Goal: Complete application form

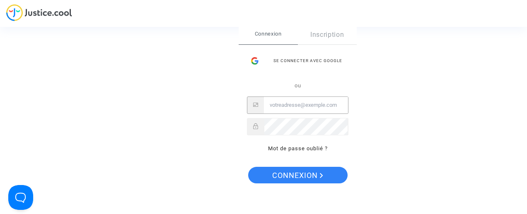
click at [292, 112] on input "Email" at bounding box center [306, 105] width 84 height 17
type input "FB5@HOTMAIL.FR"
click at [248, 167] on button "Connexion" at bounding box center [297, 175] width 99 height 17
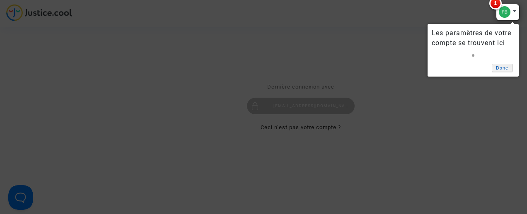
click at [504, 65] on link "Done" at bounding box center [502, 68] width 21 height 9
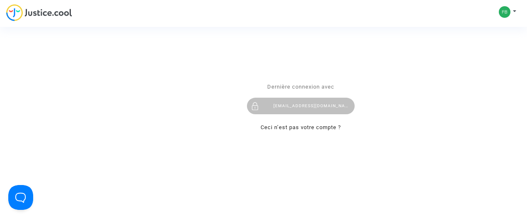
click at [502, 17] on div "Se connecter Dernière connexion avec [EMAIL_ADDRESS][DOMAIN_NAME] Ceci n’est pa…" at bounding box center [263, 107] width 527 height 214
click at [504, 15] on div "Se connecter Dernière connexion avec [EMAIL_ADDRESS][DOMAIN_NAME] Ceci n’est pa…" at bounding box center [263, 107] width 527 height 214
click at [513, 12] on div "Se connecter Dernière connexion avec [EMAIL_ADDRESS][DOMAIN_NAME] Ceci n’est pa…" at bounding box center [263, 107] width 527 height 214
click at [513, 11] on div "Se connecter Dernière connexion avec [EMAIL_ADDRESS][DOMAIN_NAME] Ceci n’est pa…" at bounding box center [263, 107] width 527 height 214
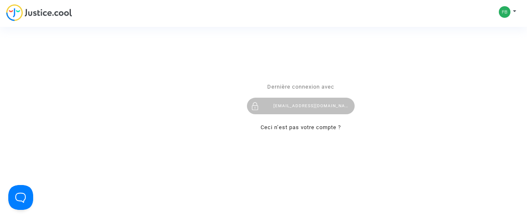
click at [501, 10] on div "Se connecter Dernière connexion avec [EMAIL_ADDRESS][DOMAIN_NAME] Ceci n’est pa…" at bounding box center [263, 107] width 527 height 214
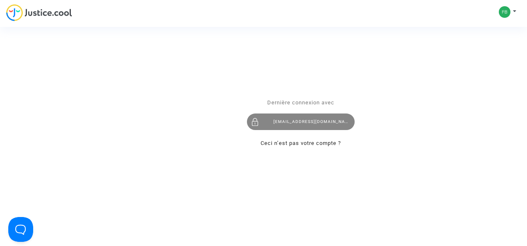
click at [277, 118] on div "[EMAIL_ADDRESS][DOMAIN_NAME]" at bounding box center [301, 122] width 108 height 17
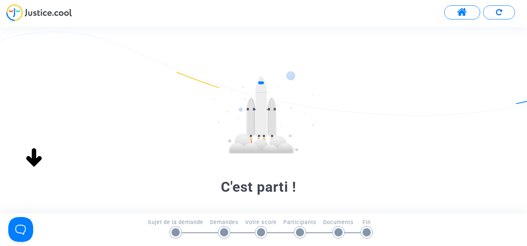
click at [443, 190] on div "C'est parti ! Commençons par estimer le score de votre demande Remplissez le fo…" at bounding box center [263, 213] width 527 height 284
drag, startPoint x: 443, startPoint y: 190, endPoint x: 398, endPoint y: 200, distance: 45.7
click at [398, 200] on div "C'est parti ! Commençons par estimer le score de votre demande Remplissez le fo…" at bounding box center [263, 213] width 527 height 284
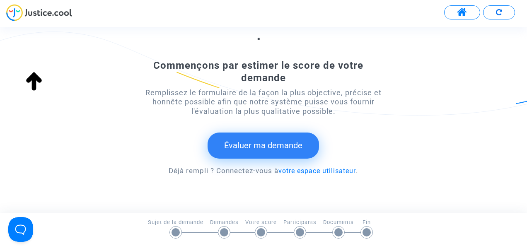
scroll to position [154, 0]
click at [241, 142] on button "Évaluer ma demande" at bounding box center [262, 146] width 111 height 26
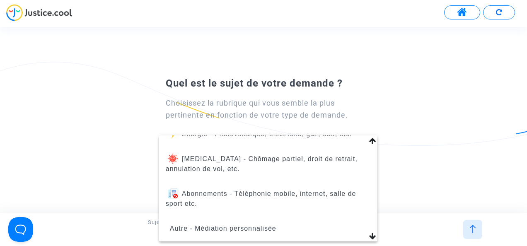
scroll to position [0, 0]
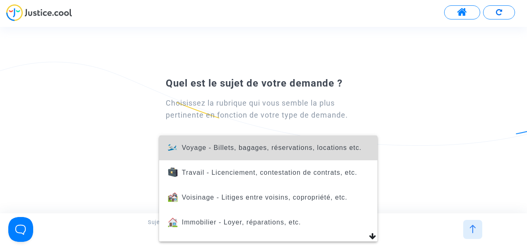
click at [332, 149] on span "Voyage - Billets, bagages, réservations, locations etc." at bounding box center [272, 147] width 180 height 7
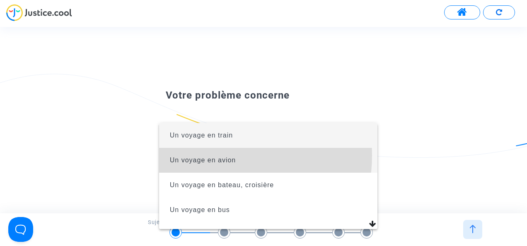
click at [222, 156] on span "Un voyage en avion" at bounding box center [268, 160] width 205 height 25
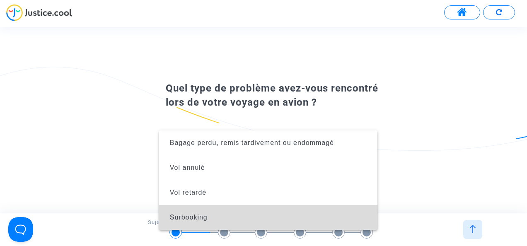
click at [244, 224] on span "Surbooking" at bounding box center [268, 217] width 205 height 25
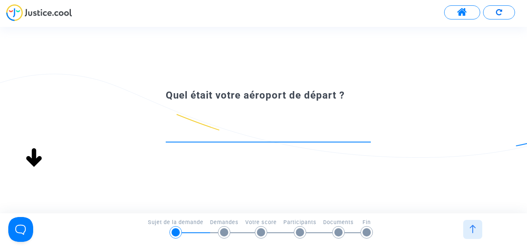
click at [287, 135] on input at bounding box center [268, 134] width 205 height 8
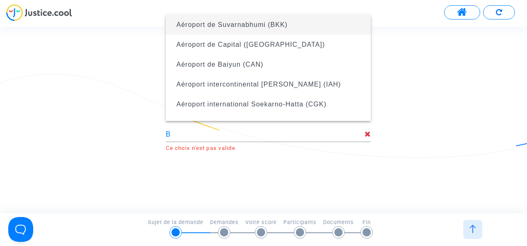
type input "Aéroport de Suvarnabhumi (BKK)"
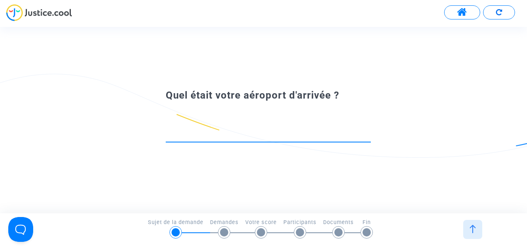
paste input "aéroport beauvais"
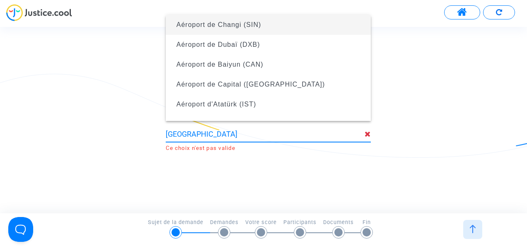
click at [194, 134] on input "aéroport beauvais" at bounding box center [265, 134] width 199 height 8
drag, startPoint x: 194, startPoint y: 134, endPoint x: 151, endPoint y: 143, distance: 44.0
click at [151, 143] on div "aéroport beauvais Ce choix n'est pas valide" at bounding box center [263, 127] width 237 height 49
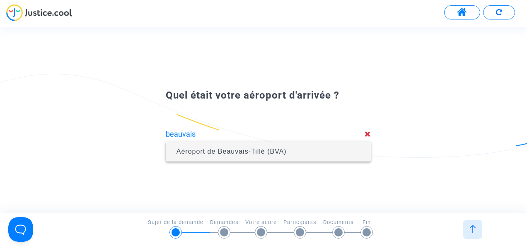
click at [207, 151] on span "Aéroport de Beauvais-Tillé (BVA)" at bounding box center [231, 151] width 110 height 7
type input "Aéroport de Beauvais-Tillé (BVA)"
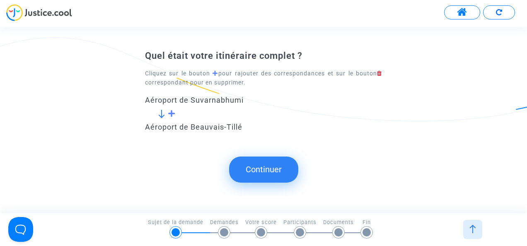
click at [171, 112] on span at bounding box center [172, 113] width 8 height 7
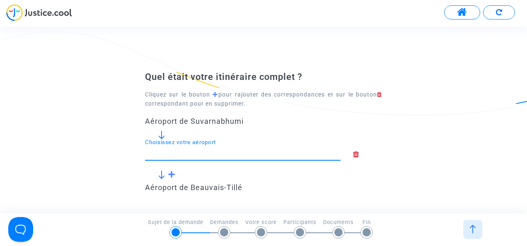
click at [234, 156] on input "Choisissez votre aéroport" at bounding box center [242, 153] width 195 height 8
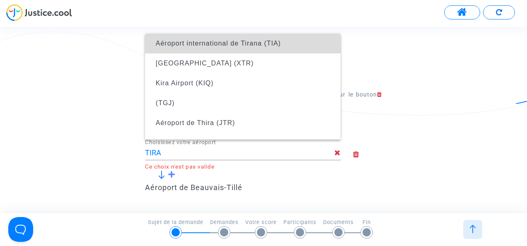
click at [268, 38] on span "Aéroport international de Tirana (TIA)" at bounding box center [243, 43] width 182 height 23
type input "Aéroport international de Tirana (TIA)"
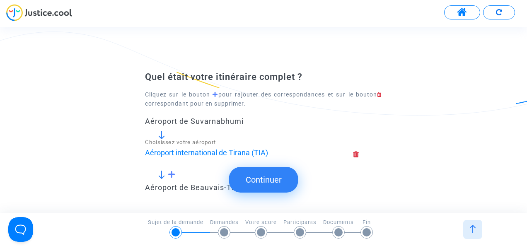
click at [172, 174] on span at bounding box center [172, 174] width 8 height 7
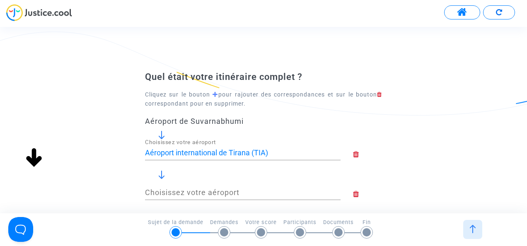
click at [411, 153] on div "Quel était votre itinéraire complet ? Cliquez sur le bouton pour rajouter des c…" at bounding box center [263, 160] width 527 height 179
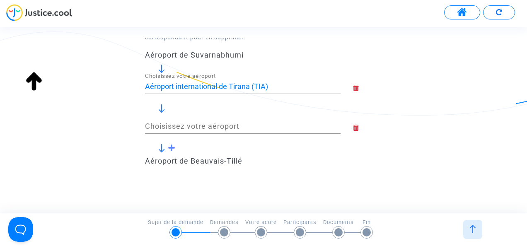
scroll to position [82, 0]
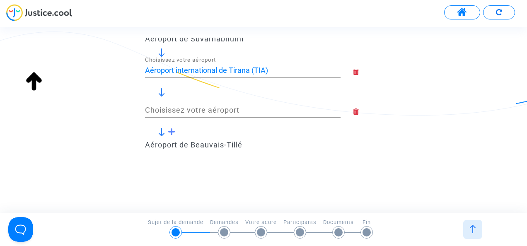
click at [357, 72] on icon at bounding box center [367, 71] width 29 height 7
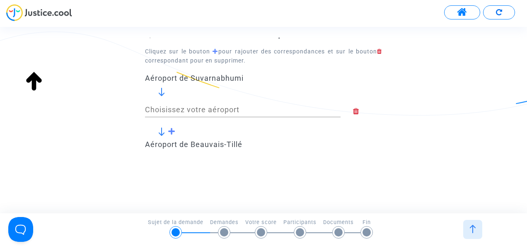
scroll to position [43, 0]
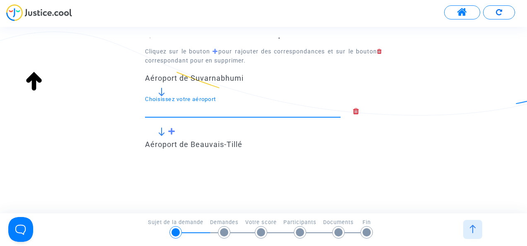
click at [277, 111] on input "Choisissez votre aéroport" at bounding box center [242, 110] width 195 height 8
click at [354, 168] on div "Quel était votre itinéraire complet ? Cliquez sur le bouton pour rajouter des c…" at bounding box center [263, 126] width 527 height 177
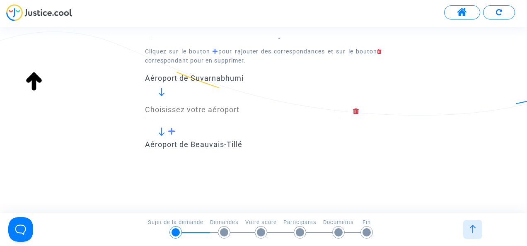
click at [434, 89] on div "Quel était votre itinéraire complet ? Cliquez sur le bouton pour rajouter des c…" at bounding box center [263, 97] width 527 height 139
click at [390, 169] on div "Quel était votre itinéraire complet ? Cliquez sur le bouton pour rajouter des c…" at bounding box center [263, 126] width 527 height 177
click at [357, 113] on icon at bounding box center [367, 111] width 29 height 7
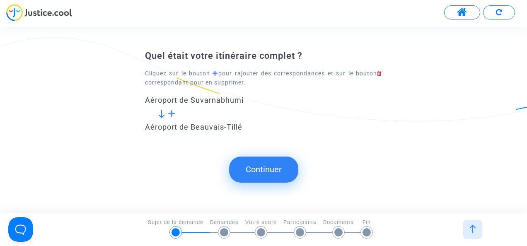
scroll to position [0, 0]
click at [202, 98] on div "Aéroport de Suvarnabhumi" at bounding box center [263, 100] width 237 height 9
click at [267, 168] on button "Continuer" at bounding box center [263, 170] width 69 height 26
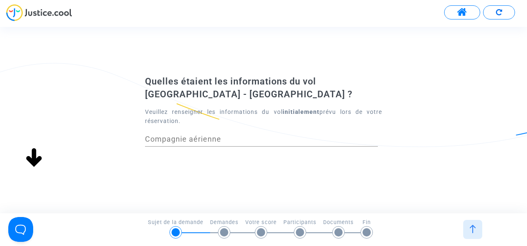
click at [218, 138] on input "Compagnie aérienne" at bounding box center [261, 139] width 233 height 8
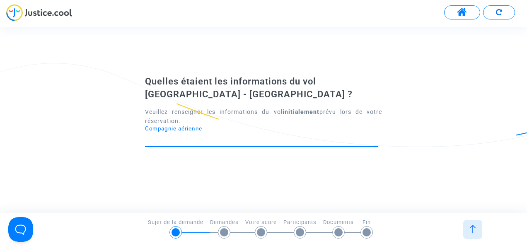
click at [218, 138] on input "Compagnie aérienne" at bounding box center [261, 139] width 233 height 8
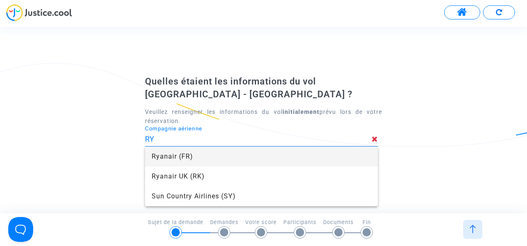
click at [169, 160] on span "Ryanair (FR)" at bounding box center [261, 157] width 219 height 20
type input "Ryanair"
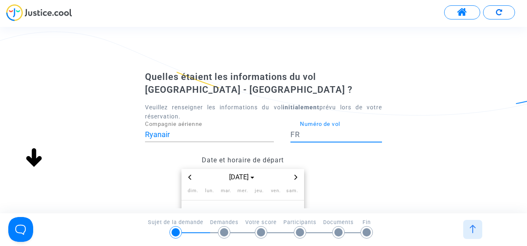
click at [322, 131] on input "Numéro de vol" at bounding box center [341, 134] width 82 height 8
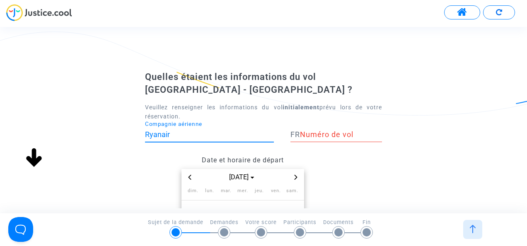
click at [212, 132] on input "Ryanair" at bounding box center [209, 134] width 129 height 8
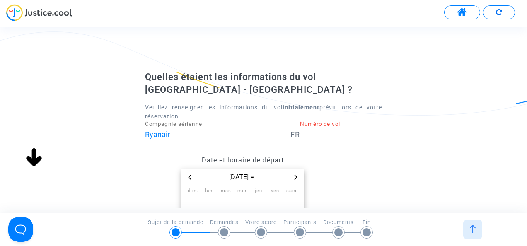
click at [322, 133] on input "Numéro de vol" at bounding box center [341, 134] width 82 height 8
type input "XUCCYJ"
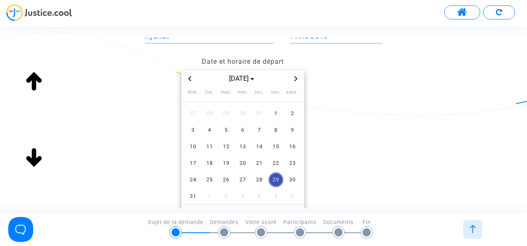
scroll to position [99, 0]
click at [292, 142] on span "16" at bounding box center [292, 145] width 15 height 15
click at [412, 149] on div "Quelles étaient les informations du vol Bangkok - Paris ? Veuillez renseigner l…" at bounding box center [263, 114] width 527 height 287
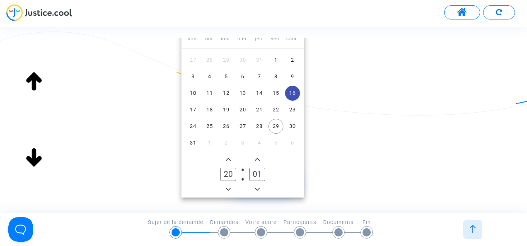
scroll to position [182, 0]
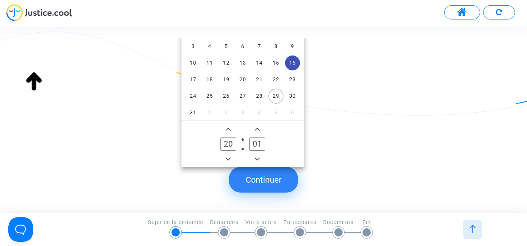
click at [230, 159] on icon "Minus a hour" at bounding box center [228, 159] width 5 height 5
click at [230, 128] on icon "Add a hour" at bounding box center [228, 129] width 5 height 5
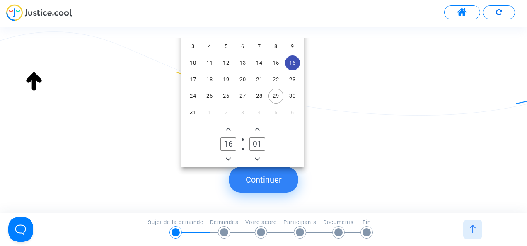
type input "17"
click at [259, 157] on icon "Minus a minute" at bounding box center [257, 159] width 5 height 5
type input "00"
click at [426, 109] on div "Quelles étaient les informations du vol Bangkok - Paris ? Veuillez renseigner l…" at bounding box center [263, 32] width 527 height 287
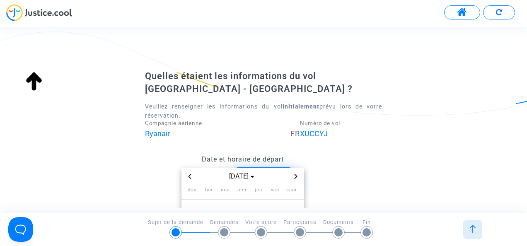
scroll to position [0, 0]
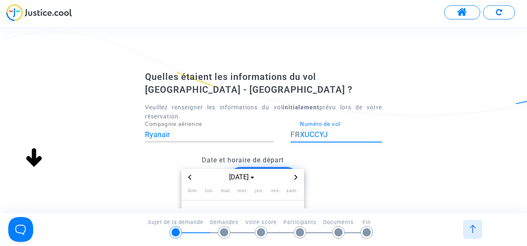
drag, startPoint x: 337, startPoint y: 135, endPoint x: 296, endPoint y: 133, distance: 41.4
drag, startPoint x: 296, startPoint y: 133, endPoint x: 262, endPoint y: 113, distance: 39.8
click at [262, 113] on div "Veuillez renseigner les informations du vol initialement prévu lors de votre ré…" at bounding box center [263, 112] width 237 height 19
click at [334, 132] on input "XUCCYJ" at bounding box center [341, 134] width 82 height 8
type input "X"
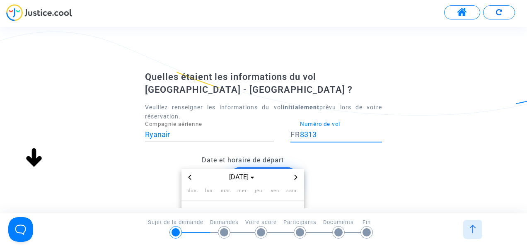
type input "8313"
click at [460, 172] on div "Quelles étaient les informations du vol Bangkok - Paris ? Veuillez renseigner l…" at bounding box center [263, 214] width 527 height 287
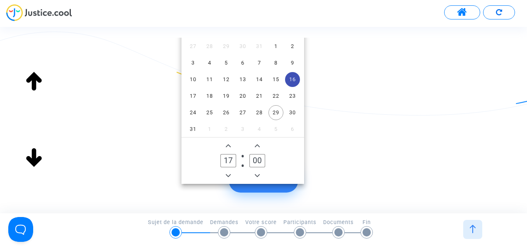
scroll to position [190, 0]
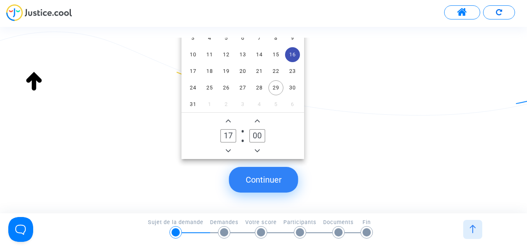
click at [283, 185] on button "Continuer" at bounding box center [263, 180] width 69 height 26
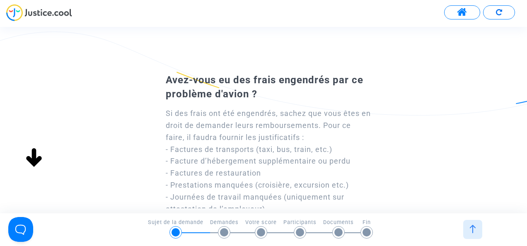
click at [420, 164] on div "Avez-vous eu des frais engendrés par ce problème d'avion ? Si des frais ont été…" at bounding box center [263, 168] width 527 height 195
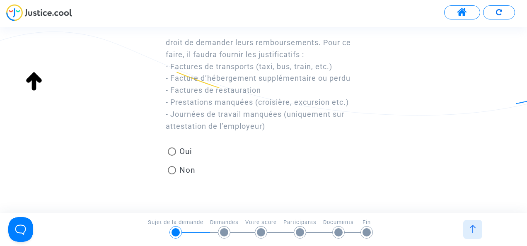
scroll to position [99, 0]
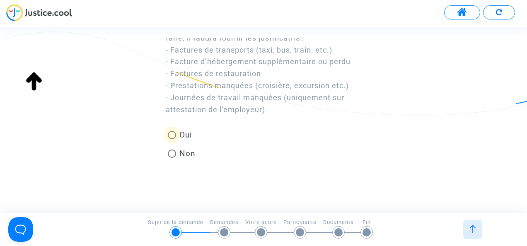
click at [171, 138] on span at bounding box center [172, 135] width 8 height 8
click at [171, 139] on input "Oui" at bounding box center [171, 139] width 0 height 0
radio input "true"
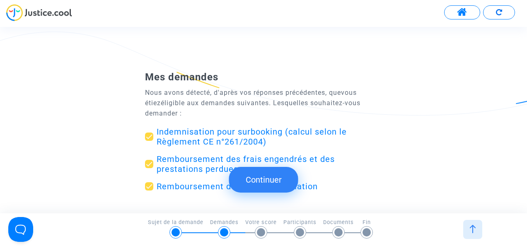
radio input "true"
click at [445, 180] on div "Mes demandes Nous avons détecté, d'après vos réponses précédentes, que vous éti…" at bounding box center [263, 139] width 527 height 136
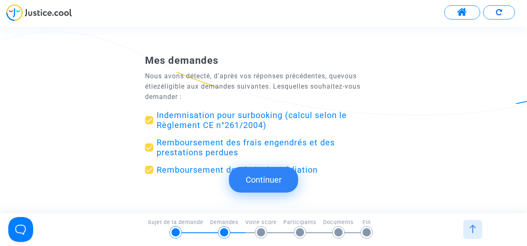
scroll to position [33, 0]
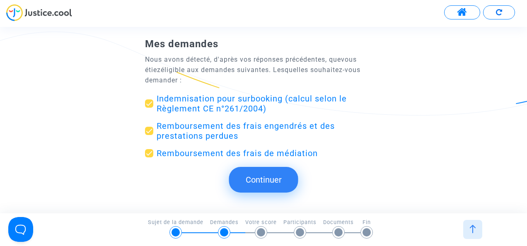
click at [277, 177] on button "Continuer" at bounding box center [263, 180] width 69 height 26
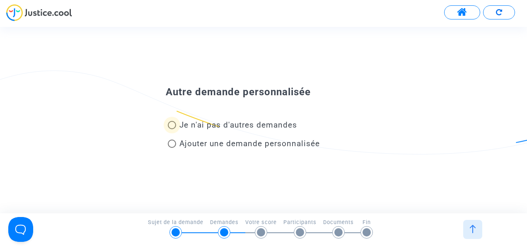
click at [182, 123] on span "Je n'ai pas d'autres demandes" at bounding box center [238, 125] width 118 height 10
click at [172, 129] on input "Je n'ai pas d'autres demandes" at bounding box center [171, 129] width 0 height 0
radio input "true"
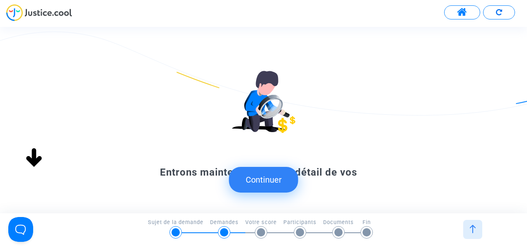
click at [280, 178] on button "Continuer" at bounding box center [263, 180] width 69 height 26
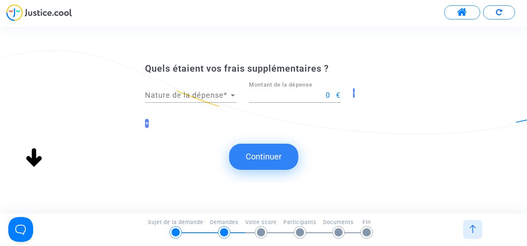
click at [231, 95] on div at bounding box center [233, 95] width 4 height 2
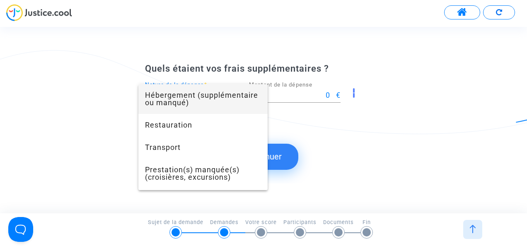
click at [324, 140] on div at bounding box center [263, 123] width 527 height 246
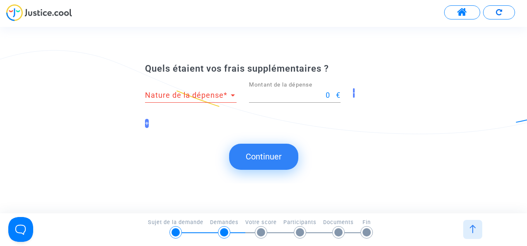
click at [460, 120] on div "Quels étaient vos frais supplémentaires ? Nature de la dépense Nature de la dép…" at bounding box center [263, 100] width 527 height 74
click at [474, 232] on img at bounding box center [472, 229] width 8 height 8
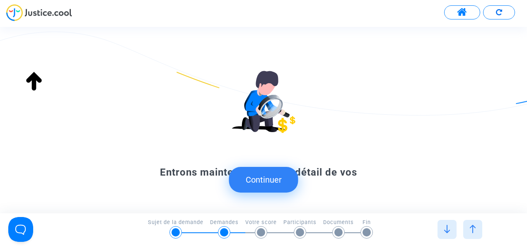
click at [471, 231] on img at bounding box center [472, 229] width 8 height 8
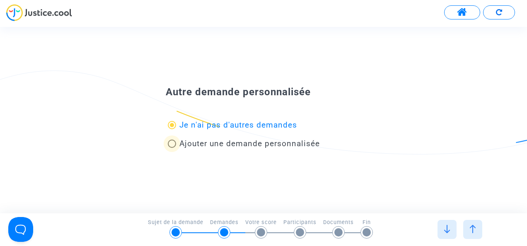
click at [172, 143] on span at bounding box center [172, 144] width 8 height 8
click at [172, 148] on input "Ajouter une demande personnalisée" at bounding box center [171, 148] width 0 height 0
radio input "false"
radio input "true"
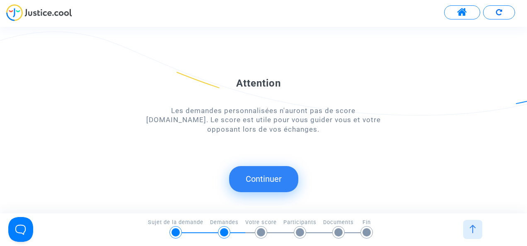
click at [278, 177] on button "Continuer" at bounding box center [263, 179] width 69 height 26
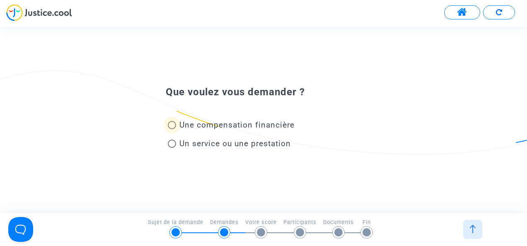
click at [169, 125] on span at bounding box center [172, 125] width 8 height 8
click at [171, 129] on input "Une compensation financière" at bounding box center [171, 129] width 0 height 0
radio input "true"
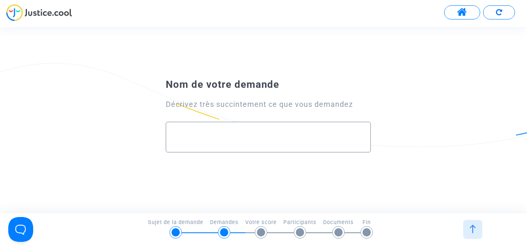
click at [198, 134] on input "text" at bounding box center [268, 138] width 188 height 10
paste input "Je me permets de vous contacter concernant le vol Ryanair que j’ai pris récemme…"
type input "Je me permets de vous contacter concernant le vol Ryanair que j’ai pris récemme…"
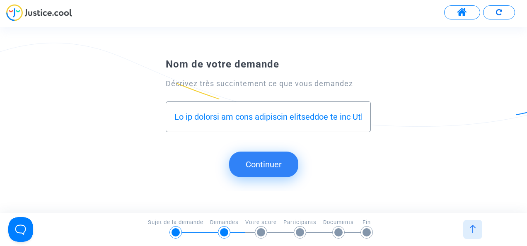
drag, startPoint x: 301, startPoint y: 118, endPoint x: 63, endPoint y: 11, distance: 261.4
click at [63, 11] on main-root "Transmission de votre réponse... Continuer Continuer Continuer Continuer Que vo…" at bounding box center [263, 24] width 527 height 48
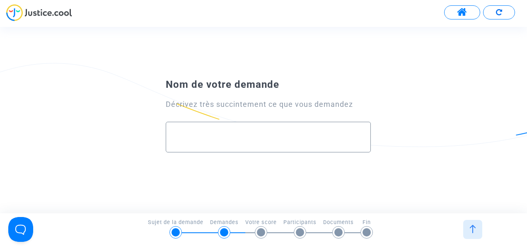
click at [190, 129] on div at bounding box center [268, 133] width 188 height 23
paste input "Je me permets de vous contacter concernant le vol Ryanair que j’ai pris récemme…"
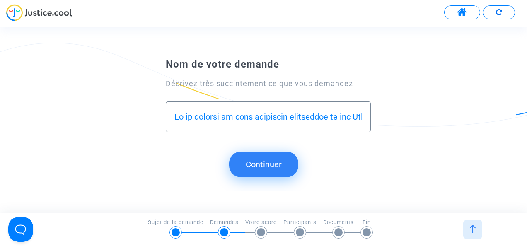
scroll to position [0, 3416]
type input "Je me permets de vous contacter concernant le vol Ryanair que j’ai pris récemme…"
click at [272, 169] on button "Continuer" at bounding box center [263, 165] width 69 height 26
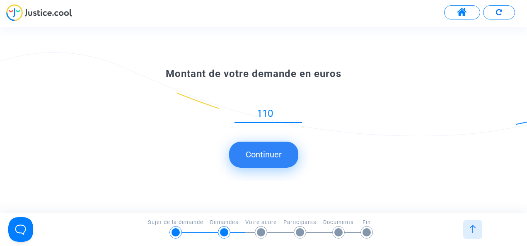
type input "110"
click at [380, 103] on div "110" at bounding box center [263, 106] width 237 height 51
click at [472, 230] on img at bounding box center [472, 229] width 8 height 8
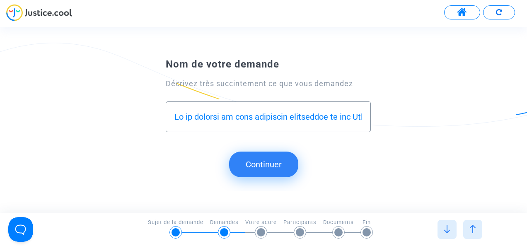
click at [282, 161] on button "Continuer" at bounding box center [263, 165] width 69 height 26
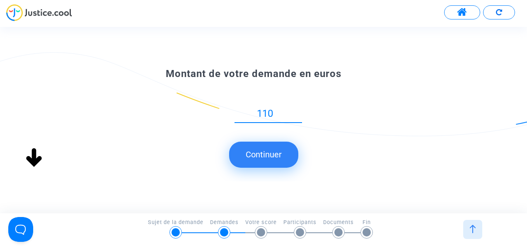
click at [279, 160] on button "Continuer" at bounding box center [263, 155] width 69 height 26
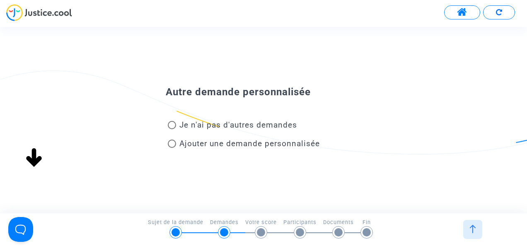
click at [212, 127] on span "Je n'ai pas d'autres demandes" at bounding box center [238, 125] width 118 height 10
click at [172, 129] on input "Je n'ai pas d'autres demandes" at bounding box center [171, 129] width 0 height 0
radio input "true"
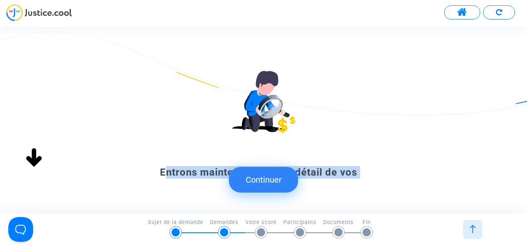
drag, startPoint x: 151, startPoint y: 175, endPoint x: 372, endPoint y: 162, distance: 221.5
click at [372, 162] on form-continue-to-results "Entrons maintenant dans le détail de vos demandes Merci de répondre aux questio…" at bounding box center [263, 153] width 237 height 164
copy div "Entrons maintenant dans le détail de vos"
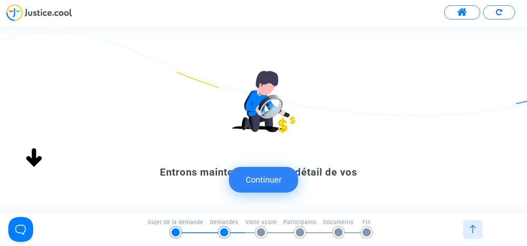
click at [280, 181] on button "Continuer" at bounding box center [263, 180] width 69 height 26
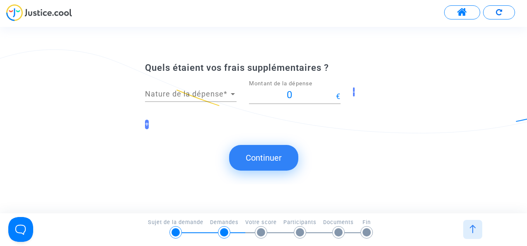
click at [233, 94] on div at bounding box center [233, 94] width 4 height 2
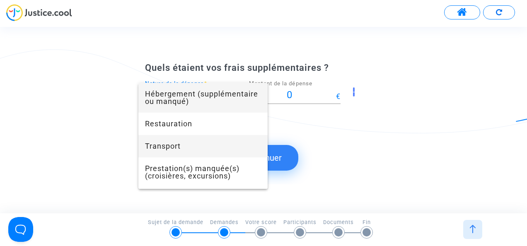
click at [224, 152] on span "Transport" at bounding box center [203, 146] width 116 height 22
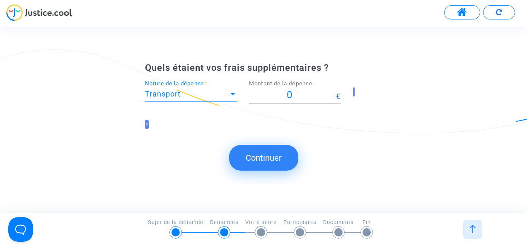
click at [309, 96] on input "0" at bounding box center [292, 94] width 87 height 11
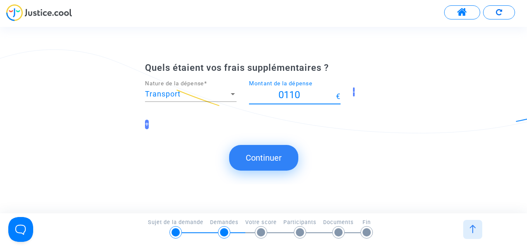
drag, startPoint x: 286, startPoint y: 95, endPoint x: 256, endPoint y: 99, distance: 30.0
click at [256, 99] on input "0110" at bounding box center [292, 94] width 87 height 11
type input "110"
click at [261, 161] on button "Continuer" at bounding box center [263, 158] width 69 height 26
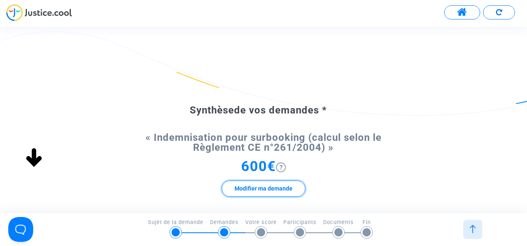
click at [270, 186] on button "Modifier ma demande" at bounding box center [264, 189] width 84 height 16
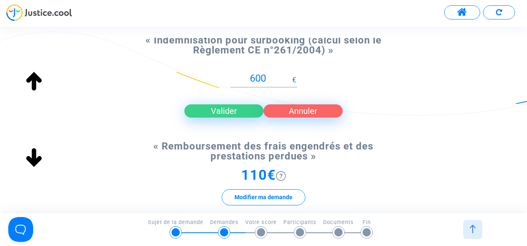
scroll to position [99, 0]
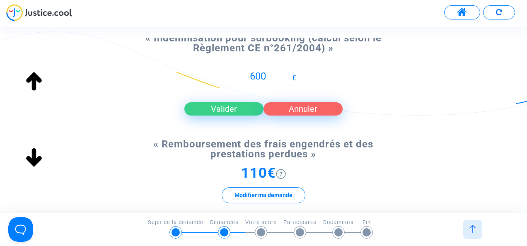
click at [311, 107] on button "Annuler" at bounding box center [302, 108] width 79 height 13
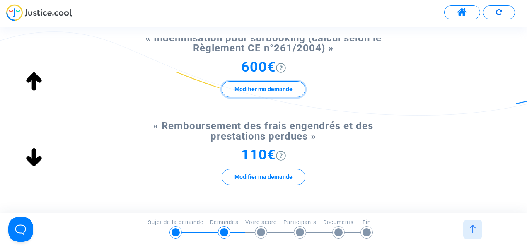
click at [287, 92] on button "Modifier ma demande" at bounding box center [264, 89] width 84 height 16
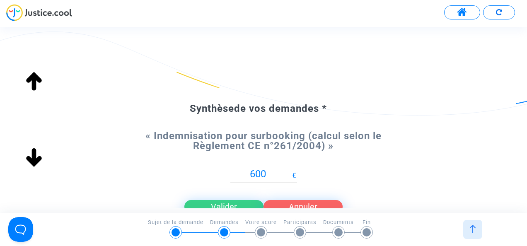
scroll to position [0, 0]
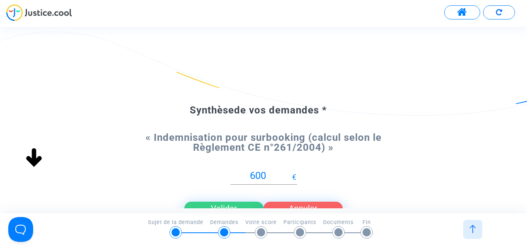
click at [469, 224] on div at bounding box center [472, 229] width 19 height 19
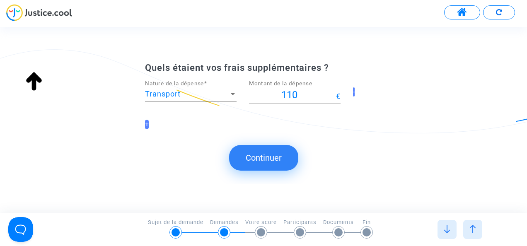
click at [473, 228] on img at bounding box center [472, 229] width 8 height 8
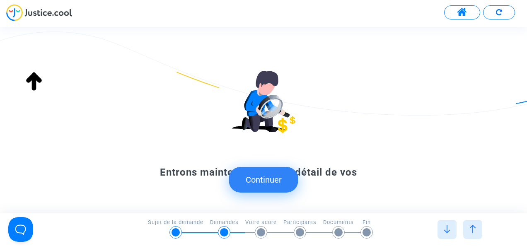
click at [473, 228] on img at bounding box center [472, 229] width 8 height 8
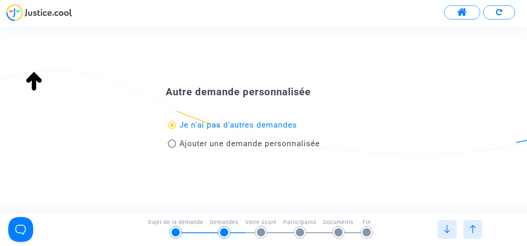
click at [473, 228] on img at bounding box center [472, 229] width 8 height 8
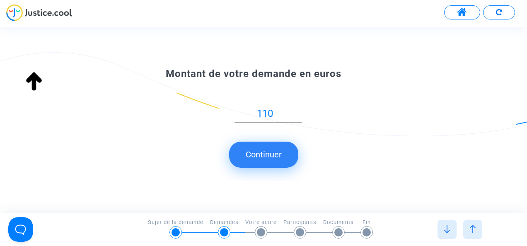
click at [473, 228] on img at bounding box center [472, 229] width 8 height 8
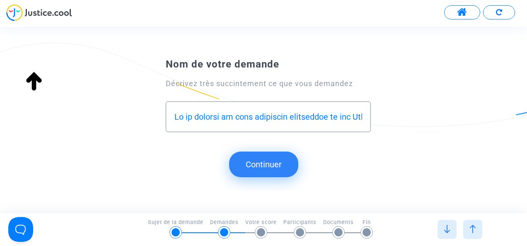
click at [473, 228] on img at bounding box center [472, 229] width 8 height 8
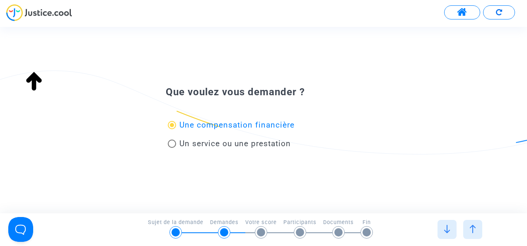
click at [473, 228] on img at bounding box center [472, 229] width 8 height 8
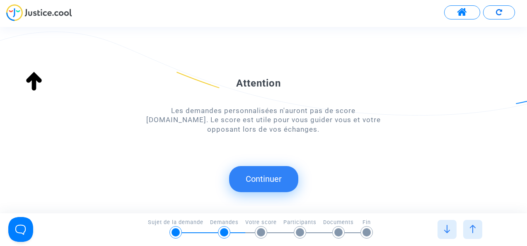
click at [473, 228] on img at bounding box center [472, 229] width 8 height 8
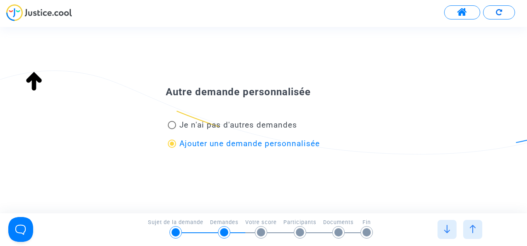
click at [473, 228] on img at bounding box center [472, 229] width 8 height 8
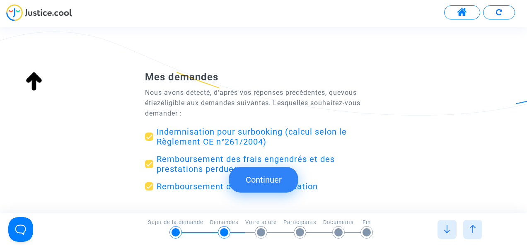
click at [473, 228] on img at bounding box center [472, 229] width 8 height 8
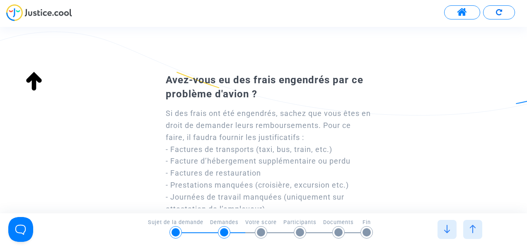
click at [473, 228] on img at bounding box center [472, 229] width 8 height 8
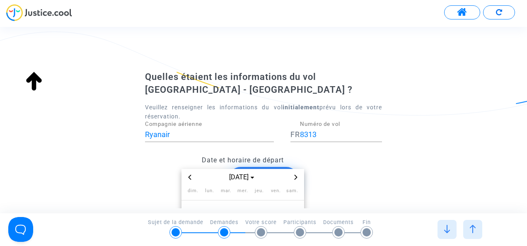
click at [473, 228] on img at bounding box center [472, 229] width 8 height 8
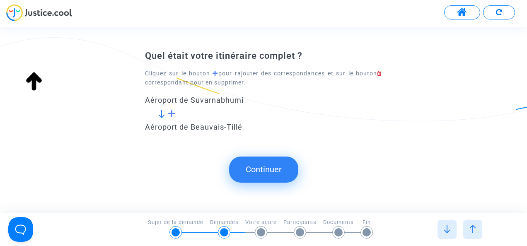
type input "Aéroport de Beauvais-Tillé (BVA)"
click at [473, 228] on img at bounding box center [472, 229] width 8 height 8
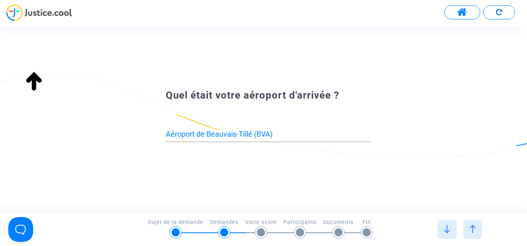
click at [473, 228] on img at bounding box center [472, 229] width 8 height 8
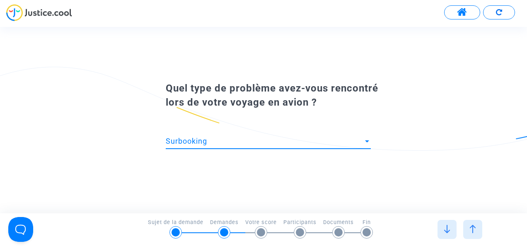
click at [364, 138] on div at bounding box center [366, 141] width 7 height 8
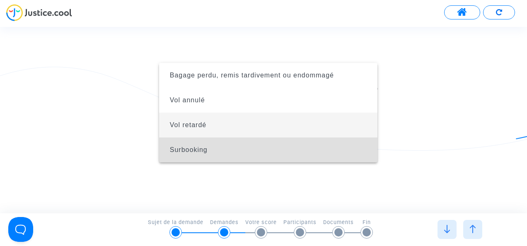
click at [419, 81] on div at bounding box center [263, 123] width 527 height 246
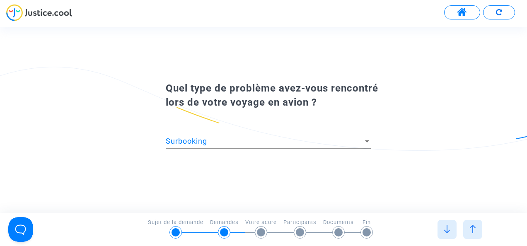
click at [451, 171] on div "Quel type de problème avez-vous rencontré lors de votre voyage en avion ? Surbo…" at bounding box center [263, 120] width 527 height 106
click at [474, 229] on img at bounding box center [472, 229] width 8 height 8
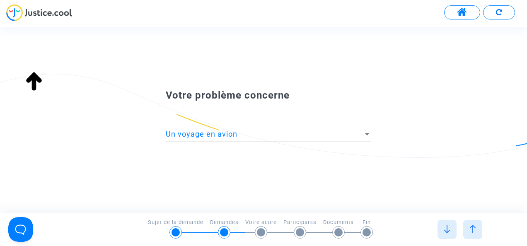
click at [474, 229] on img at bounding box center [472, 229] width 8 height 8
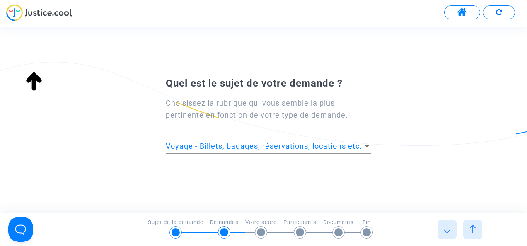
click at [477, 226] on div at bounding box center [472, 229] width 19 height 19
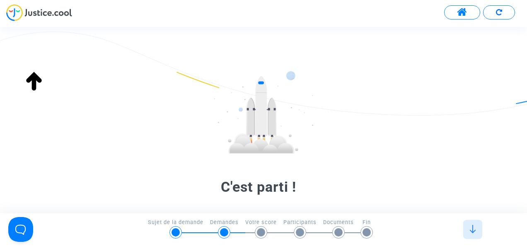
click at [260, 236] on div at bounding box center [261, 232] width 8 height 8
click at [223, 236] on div at bounding box center [224, 232] width 8 height 8
click at [223, 234] on div at bounding box center [224, 232] width 8 height 8
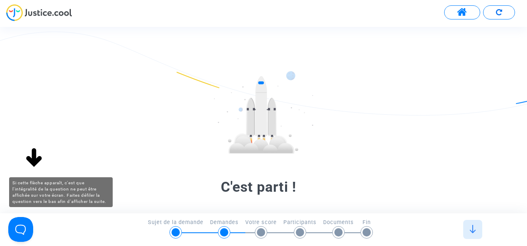
click at [42, 153] on img at bounding box center [34, 158] width 27 height 27
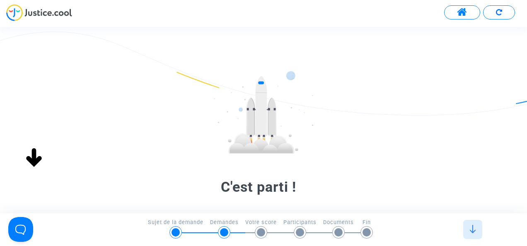
click at [37, 157] on img at bounding box center [34, 158] width 27 height 27
click at [30, 157] on img at bounding box center [34, 158] width 27 height 27
click at [472, 233] on img at bounding box center [472, 229] width 8 height 8
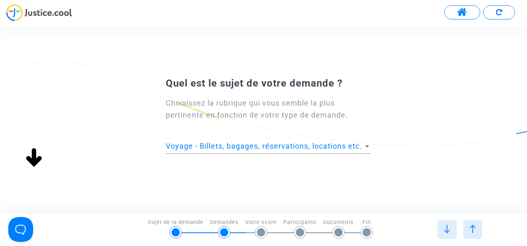
click at [472, 233] on img at bounding box center [472, 229] width 8 height 8
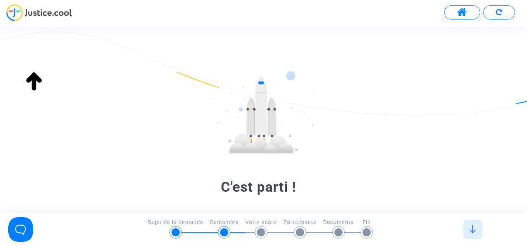
click at [472, 233] on img at bounding box center [472, 229] width 8 height 8
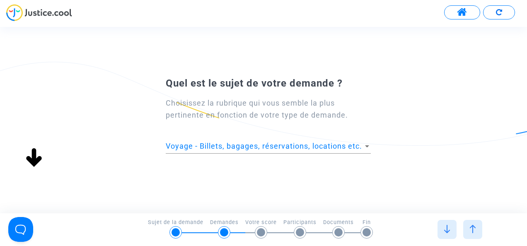
click at [449, 228] on img at bounding box center [447, 229] width 8 height 8
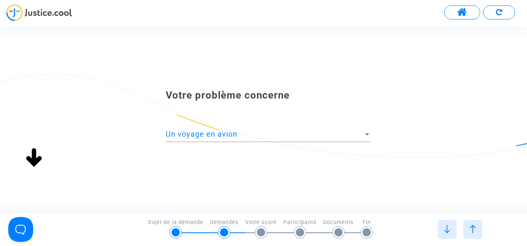
click at [449, 228] on img at bounding box center [447, 229] width 8 height 8
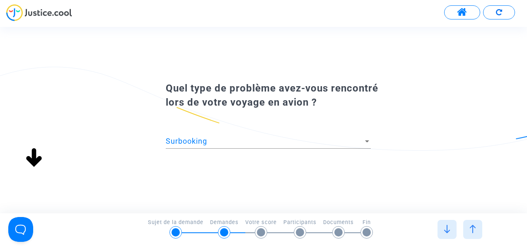
type input "Aéroport de Suvarnabhumi (BKK)"
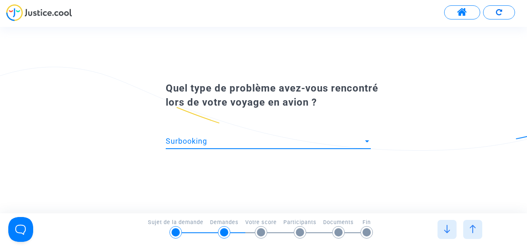
click at [368, 142] on div at bounding box center [367, 141] width 4 height 2
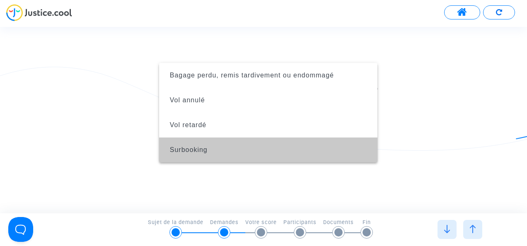
click at [368, 142] on span "Surbooking" at bounding box center [268, 149] width 205 height 25
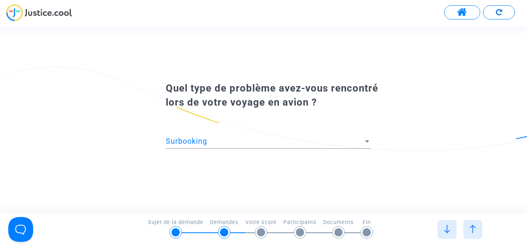
click at [448, 224] on div at bounding box center [446, 229] width 19 height 19
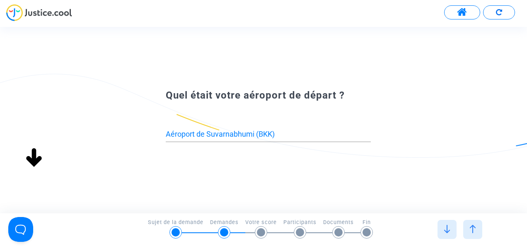
type input "Aéroport de Beauvais-Tillé (BVA)"
drag, startPoint x: 448, startPoint y: 224, endPoint x: 348, endPoint y: 144, distance: 127.9
click at [27, 48] on app-form "Transmission de votre réponse... Quel type de problème avez-vous rencontré lors…" at bounding box center [27, 48] width 0 height 0
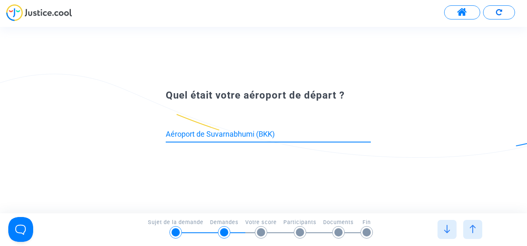
drag, startPoint x: 295, startPoint y: 134, endPoint x: 151, endPoint y: 138, distance: 144.6
click at [151, 138] on div "Aéroport de Suvarnabhumi (BKK)" at bounding box center [263, 127] width 237 height 49
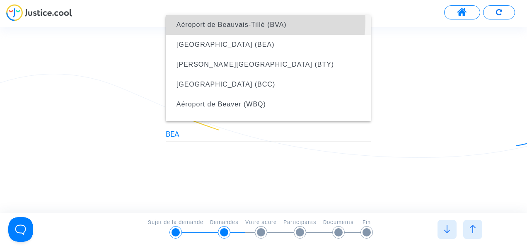
click at [240, 21] on span "Aéroport de Beauvais-Tillé (BVA)" at bounding box center [231, 24] width 110 height 7
type input "Aéroport de Beauvais-Tillé (BVA)"
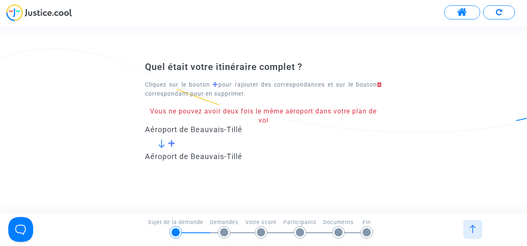
click at [186, 157] on div "Aéroport de Beauvais-Tillé" at bounding box center [263, 156] width 237 height 9
click at [171, 144] on span at bounding box center [172, 143] width 8 height 7
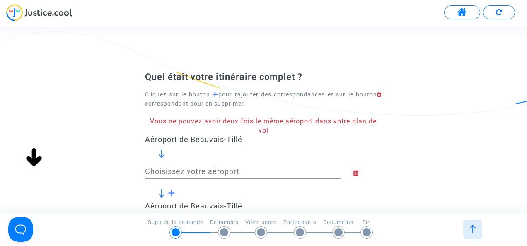
click at [250, 172] on input "Choisissez votre aéroport" at bounding box center [242, 171] width 195 height 8
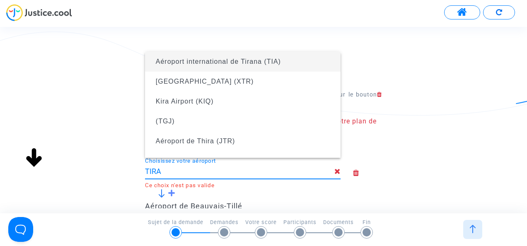
click at [243, 62] on span "Aéroport international de Tirana (TIA)" at bounding box center [218, 61] width 125 height 7
type input "Aéroport international de Tirana (TIA)"
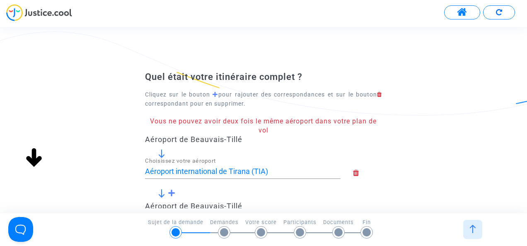
click at [456, 164] on div "Quel était votre itinéraire complet ? Cliquez sur le bouton pour rajouter des c…" at bounding box center [263, 150] width 527 height 158
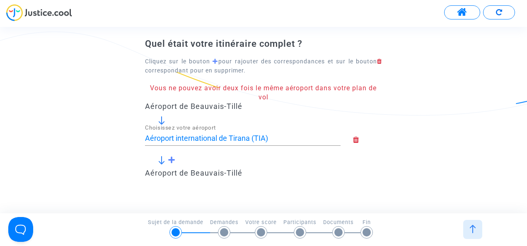
scroll to position [50, 0]
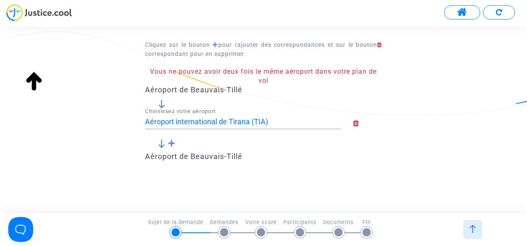
click at [236, 158] on div "Aéroport de Beauvais-Tillé" at bounding box center [263, 156] width 237 height 9
click at [354, 177] on div "Quel était votre itinéraire complet ? Cliquez sur le bouton pour rajouter des c…" at bounding box center [263, 100] width 237 height 158
click at [411, 178] on div "Quel était votre itinéraire complet ? Cliquez sur le bouton pour rajouter des c…" at bounding box center [263, 100] width 527 height 158
click at [160, 144] on img at bounding box center [161, 144] width 8 height 8
click at [160, 145] on img at bounding box center [161, 144] width 8 height 8
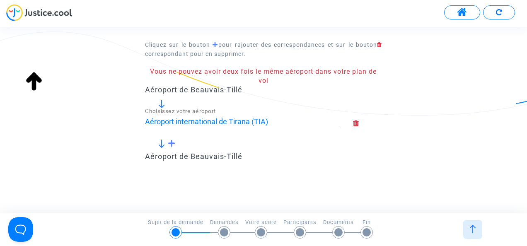
click at [171, 145] on span at bounding box center [172, 143] width 8 height 7
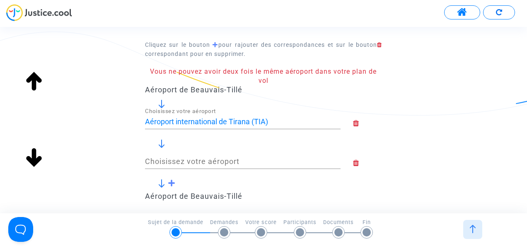
click at [357, 166] on icon at bounding box center [367, 162] width 29 height 7
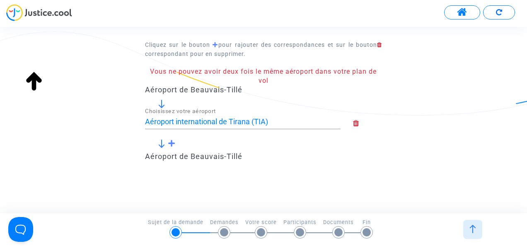
click at [358, 166] on form "Aéroport de Beauvais-Tillé Aéroport international de Tirana (TIA) Choisissez vo…" at bounding box center [263, 127] width 237 height 85
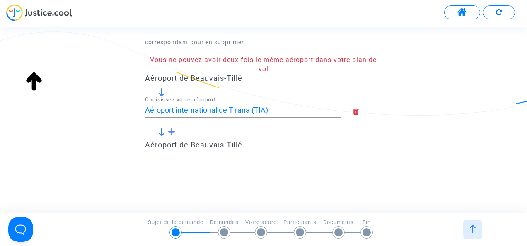
click at [299, 172] on div "Quel était votre itinéraire complet ? Cliquez sur le bouton pour rajouter des c…" at bounding box center [263, 126] width 527 height 177
click at [239, 76] on div "Aéroport de Beauvais-Tillé" at bounding box center [263, 78] width 237 height 9
click at [224, 150] on form "Aéroport de Beauvais-Tillé Aéroport international de Tirana (TIA) Choisissez vo…" at bounding box center [263, 116] width 237 height 85
click at [378, 166] on div "Quel était votre itinéraire complet ? Cliquez sur le bouton pour rajouter des c…" at bounding box center [263, 89] width 237 height 158
click at [426, 141] on div "Quel était votre itinéraire complet ? Cliquez sur le bouton pour rajouter des c…" at bounding box center [263, 89] width 527 height 158
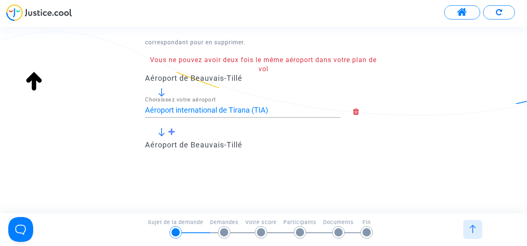
scroll to position [45, 0]
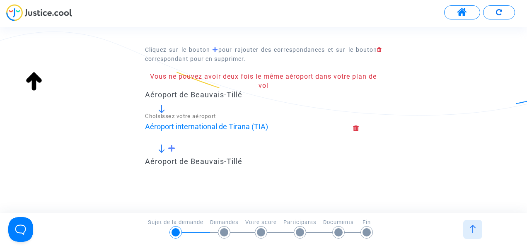
click at [356, 128] on icon at bounding box center [367, 128] width 29 height 7
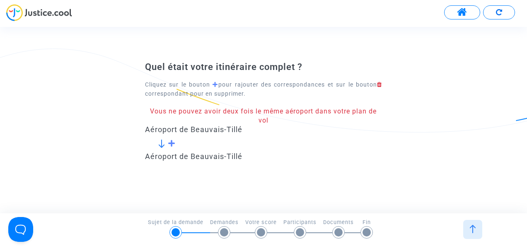
scroll to position [0, 0]
click at [217, 126] on div "Aéroport de Beauvais-Tillé" at bounding box center [263, 129] width 237 height 9
click at [235, 131] on div "Aéroport de Beauvais-Tillé" at bounding box center [263, 129] width 237 height 9
click at [158, 146] on img at bounding box center [161, 144] width 8 height 8
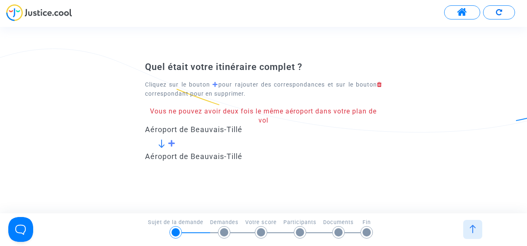
click at [169, 144] on span at bounding box center [172, 143] width 8 height 7
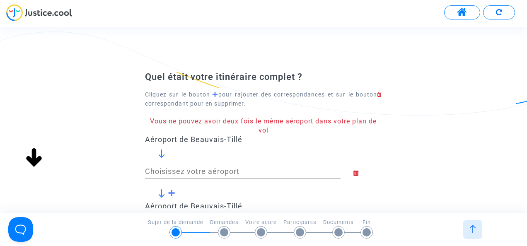
click at [379, 98] on div "Cliquez sur le bouton pour rajouter des correspondances et sur le bouton corres…" at bounding box center [263, 99] width 237 height 19
click at [359, 174] on icon at bounding box center [367, 172] width 29 height 7
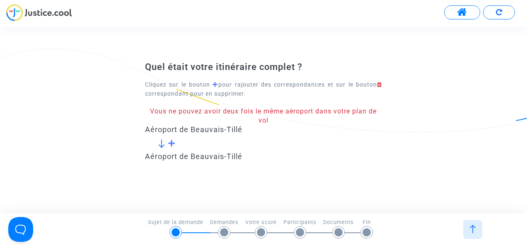
click at [262, 133] on div "Aéroport de Beauvais-Tillé" at bounding box center [263, 129] width 237 height 9
click at [185, 158] on div "Aéroport de Beauvais-Tillé" at bounding box center [263, 156] width 237 height 9
click at [160, 142] on img at bounding box center [161, 144] width 8 height 8
click at [171, 145] on span at bounding box center [172, 143] width 8 height 7
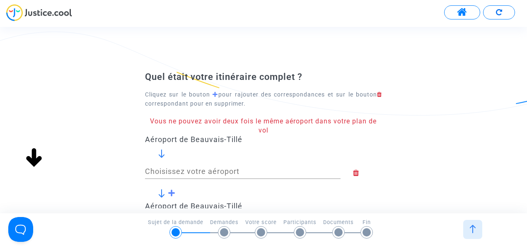
click at [502, 12] on button at bounding box center [499, 12] width 32 height 14
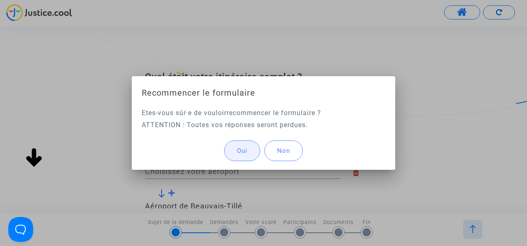
click at [242, 149] on span "Oui" at bounding box center [242, 150] width 10 height 7
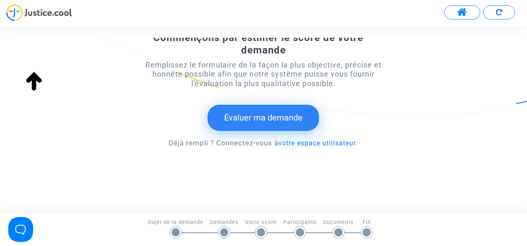
click at [284, 119] on button "Évaluer ma demande" at bounding box center [262, 118] width 111 height 26
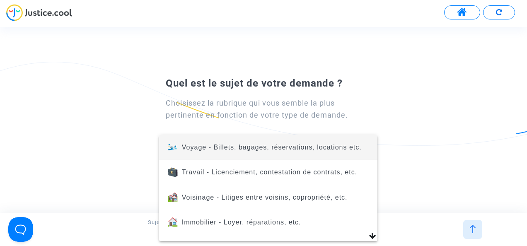
click at [250, 147] on span "Voyage - Billets, bagages, réservations, locations etc." at bounding box center [272, 147] width 180 height 7
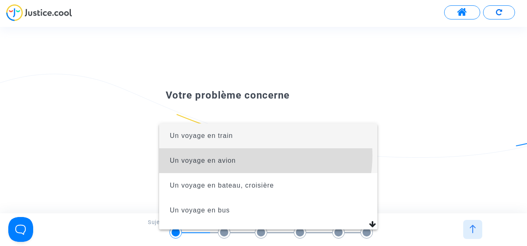
click at [252, 156] on span "Un voyage en avion" at bounding box center [268, 160] width 205 height 25
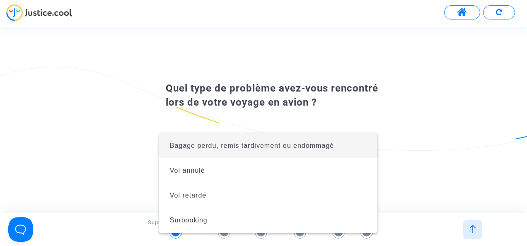
click at [430, 119] on div at bounding box center [263, 123] width 527 height 246
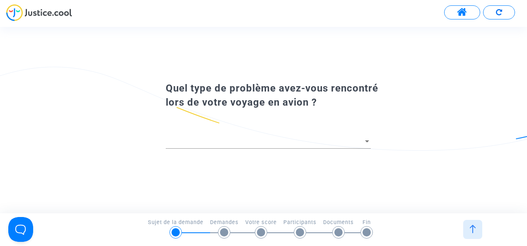
click at [407, 194] on div "Quel type de problème avez-vous rencontré lors de votre voyage en avion ?" at bounding box center [263, 120] width 527 height 186
click at [369, 138] on div at bounding box center [366, 141] width 7 height 8
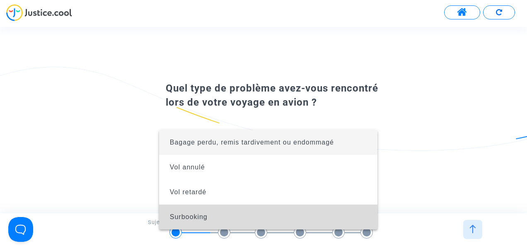
click at [214, 217] on span "Surbooking" at bounding box center [268, 217] width 205 height 25
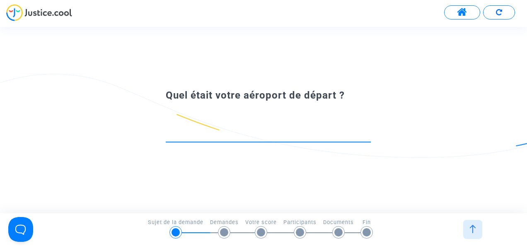
click at [211, 134] on input at bounding box center [268, 134] width 205 height 8
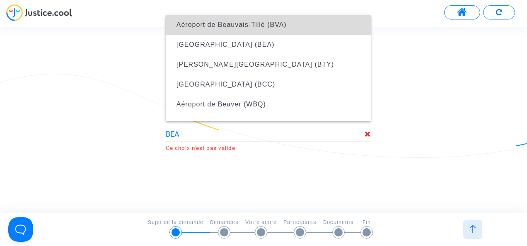
click at [273, 23] on span "Aéroport de Beauvais-Tillé (BVA)" at bounding box center [231, 24] width 110 height 7
type input "Aéroport de Beauvais-Tillé (BVA)"
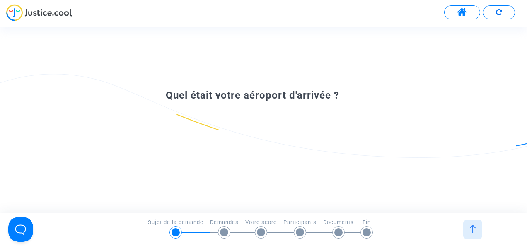
click at [324, 130] on input at bounding box center [268, 134] width 205 height 8
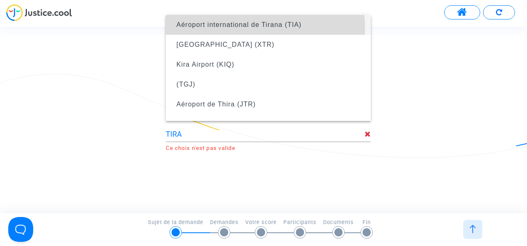
click at [234, 27] on span "Aéroport international de Tirana (TIA)" at bounding box center [238, 24] width 125 height 7
type input "Aéroport international de Tirana (TIA)"
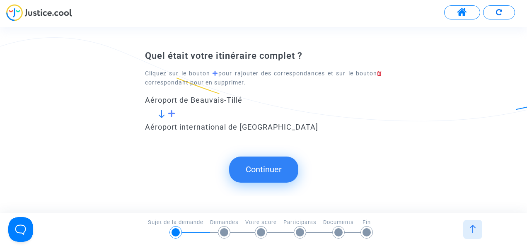
click at [274, 168] on button "Continuer" at bounding box center [263, 170] width 69 height 26
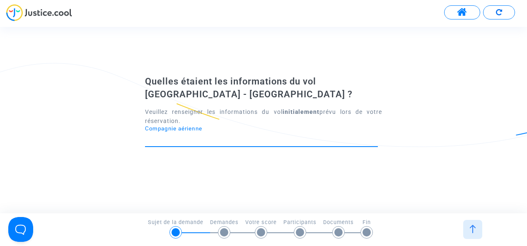
click at [229, 136] on input "Compagnie aérienne" at bounding box center [261, 139] width 233 height 8
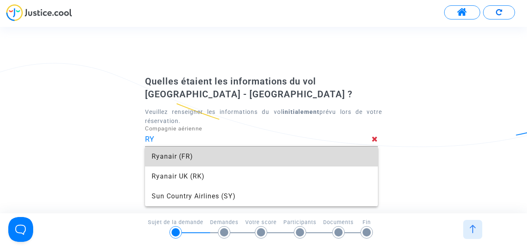
click at [172, 154] on span "Ryanair (FR)" at bounding box center [261, 157] width 219 height 20
type input "Ryanair"
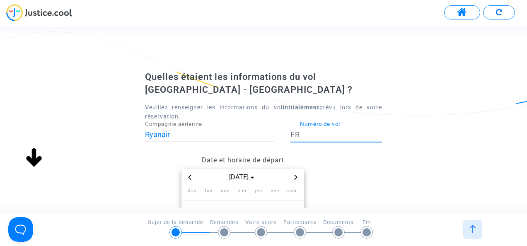
click at [334, 133] on input "Numéro de vol" at bounding box center [341, 134] width 82 height 8
type input "8313"
drag, startPoint x: 415, startPoint y: 166, endPoint x: 420, endPoint y: 199, distance: 32.7
click at [420, 199] on div "Quelles étaient les informations du vol Paris - Tirana ? Veuillez renseigner le…" at bounding box center [263, 214] width 527 height 287
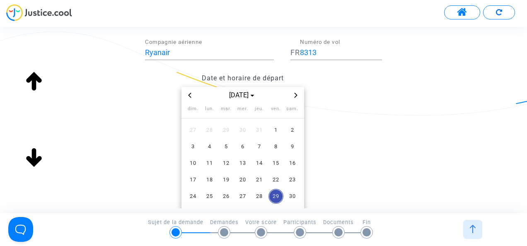
scroll to position [83, 0]
click at [295, 162] on span "16" at bounding box center [292, 162] width 15 height 15
click at [366, 161] on div "Date et horaire de départ août 2025 dim. lun. mar. mer. jeu. ven. sam. 27 28 29…" at bounding box center [263, 168] width 249 height 198
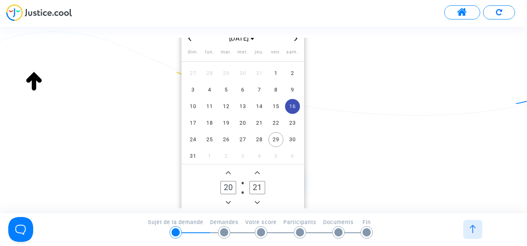
scroll to position [149, 0]
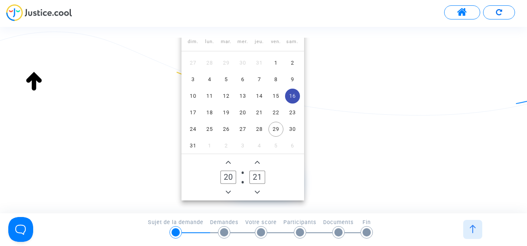
click at [225, 164] on span "Add a hour" at bounding box center [228, 162] width 10 height 10
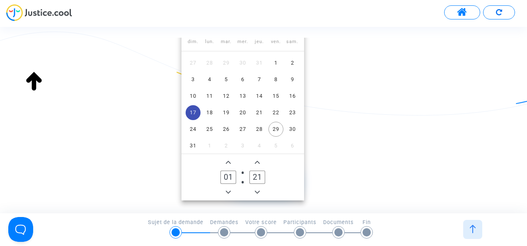
click at [225, 164] on span "Add a hour" at bounding box center [228, 162] width 10 height 10
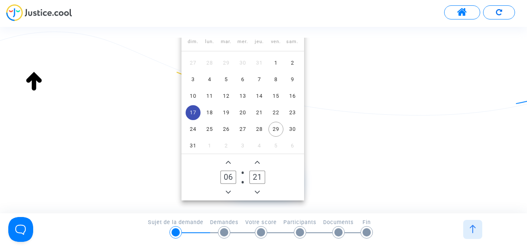
click at [225, 164] on span "Add a hour" at bounding box center [228, 162] width 10 height 10
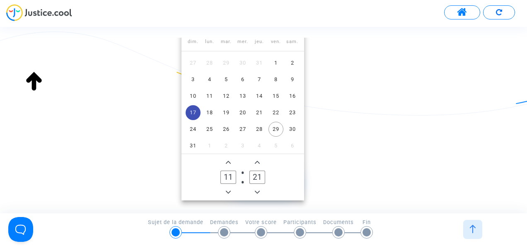
click at [225, 164] on span "Add a hour" at bounding box center [228, 162] width 10 height 10
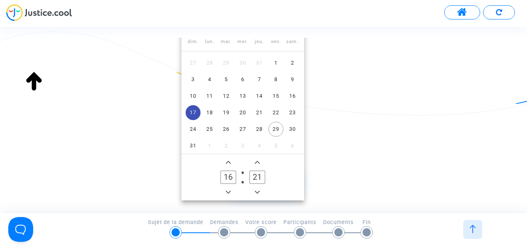
click at [225, 164] on span "Add a hour" at bounding box center [228, 162] width 10 height 10
click at [225, 193] on span "Minus a hour" at bounding box center [228, 192] width 10 height 10
type input "17"
click at [260, 193] on span "Minus a minute" at bounding box center [257, 192] width 10 height 10
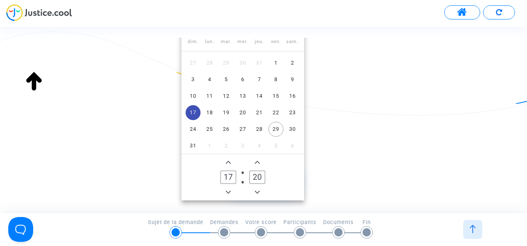
click at [260, 193] on span "Minus a minute" at bounding box center [257, 192] width 10 height 10
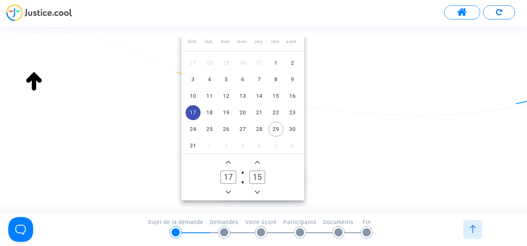
click at [260, 193] on span "Minus a minute" at bounding box center [257, 192] width 10 height 10
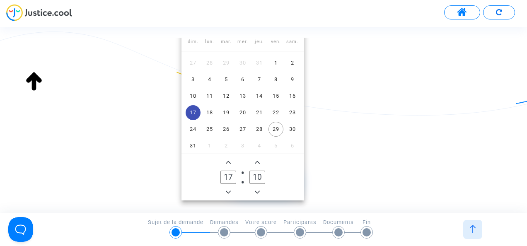
click at [260, 193] on span "Minus a minute" at bounding box center [257, 192] width 10 height 10
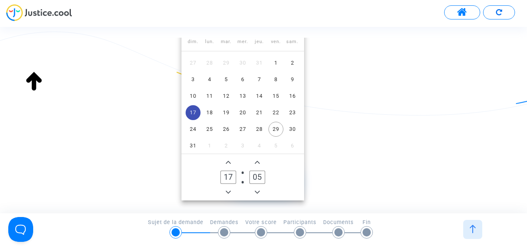
click at [260, 193] on span "Minus a minute" at bounding box center [257, 192] width 10 height 10
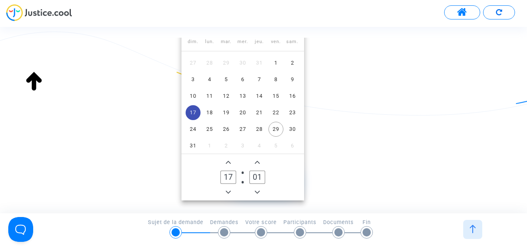
type input "00"
click at [469, 136] on div "Quelles étaient les informations du vol Paris - Tirana ? Veuillez renseigner le…" at bounding box center [263, 65] width 527 height 287
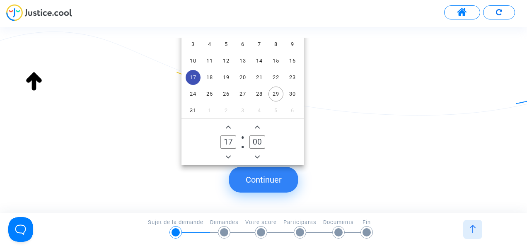
scroll to position [190, 0]
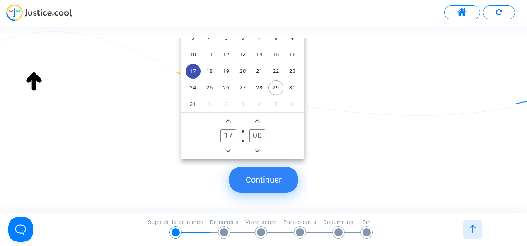
click at [267, 190] on button "Continuer" at bounding box center [263, 180] width 69 height 26
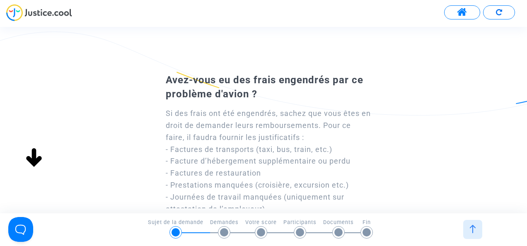
click at [458, 121] on div "Avez-vous eu des frais engendrés par ce problème d'avion ? Si des frais ont été…" at bounding box center [263, 168] width 527 height 195
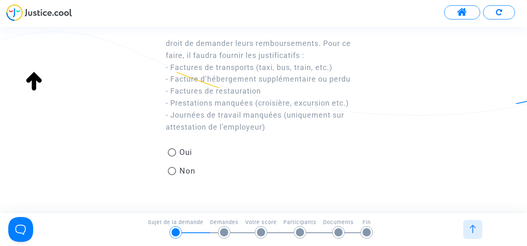
scroll to position [83, 0]
click at [170, 168] on span at bounding box center [172, 170] width 8 height 8
click at [171, 174] on input "Non" at bounding box center [171, 174] width 0 height 0
radio input "true"
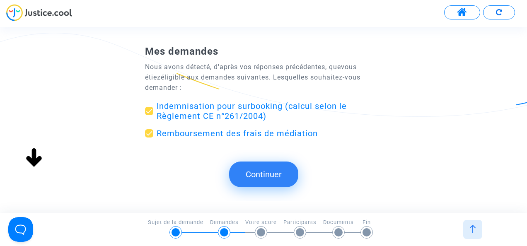
scroll to position [0, 0]
click at [148, 109] on span at bounding box center [149, 111] width 8 height 8
click at [149, 115] on input "Indemnisation pour surbooking (calcul selon le Règlement CE n°261/2004)" at bounding box center [149, 115] width 0 height 0
checkbox input "false"
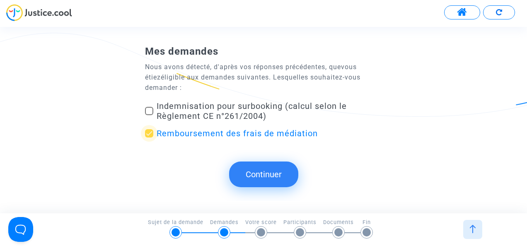
click at [306, 136] on span "Remboursement des frais de médiation" at bounding box center [237, 133] width 161 height 10
click at [149, 137] on input "Remboursement des frais de médiation" at bounding box center [149, 137] width 0 height 0
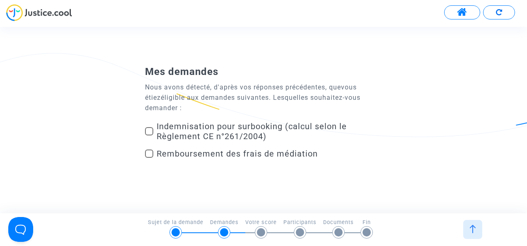
click at [484, 132] on div "Mes demandes Nous avons détecté, d'après vos réponses précédentes, que vous éti…" at bounding box center [263, 119] width 527 height 109
click at [463, 161] on div "Mes demandes Nous avons détecté, d'après vos réponses précédentes, que vous éti…" at bounding box center [263, 119] width 527 height 109
click at [171, 155] on span "Remboursement des frais de médiation" at bounding box center [237, 154] width 161 height 10
click at [149, 158] on input "Remboursement des frais de médiation" at bounding box center [149, 158] width 0 height 0
checkbox input "true"
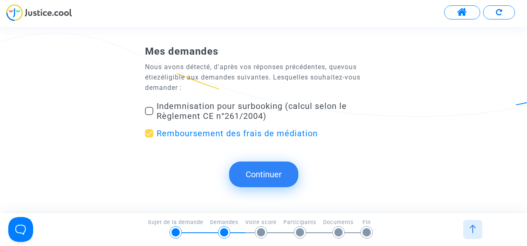
click at [289, 171] on button "Continuer" at bounding box center [263, 175] width 69 height 26
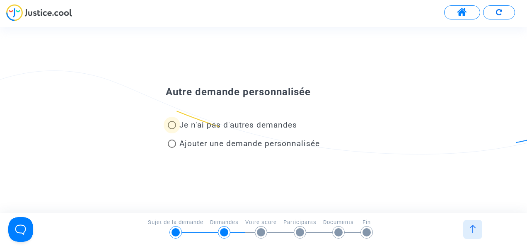
click at [169, 124] on span at bounding box center [172, 125] width 8 height 8
click at [171, 129] on input "Je n'ai pas d'autres demandes" at bounding box center [171, 129] width 0 height 0
radio input "true"
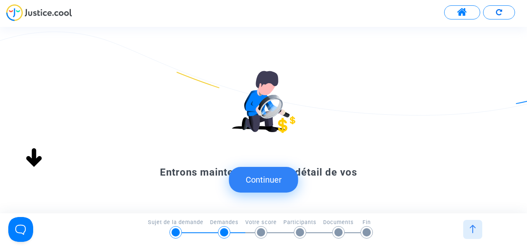
click at [282, 188] on button "Continuer" at bounding box center [263, 180] width 69 height 26
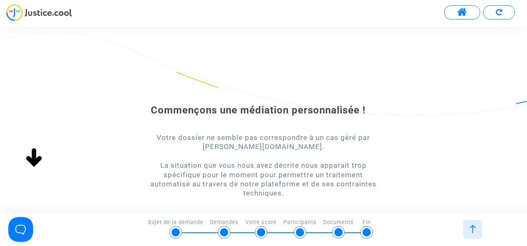
click at [476, 229] on img at bounding box center [472, 229] width 8 height 8
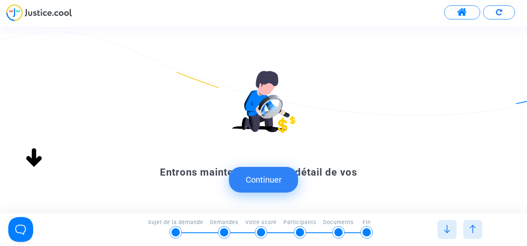
click at [485, 143] on div "Entrons maintenant dans le détail de vos demandes Merci de répondre aux questio…" at bounding box center [263, 165] width 527 height 189
click at [415, 153] on div "Entrons maintenant dans le détail de vos demandes Merci de répondre aux questio…" at bounding box center [263, 165] width 527 height 189
click at [479, 235] on div at bounding box center [472, 229] width 19 height 19
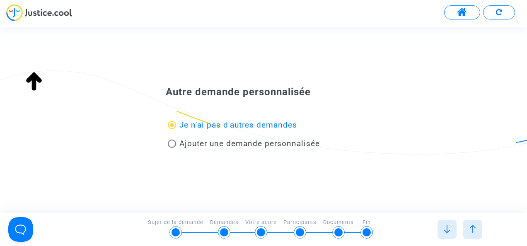
click at [256, 144] on span "Ajouter une demande personnalisée" at bounding box center [249, 144] width 140 height 10
click at [172, 148] on input "Ajouter une demande personnalisée" at bounding box center [171, 148] width 0 height 0
radio input "false"
radio input "true"
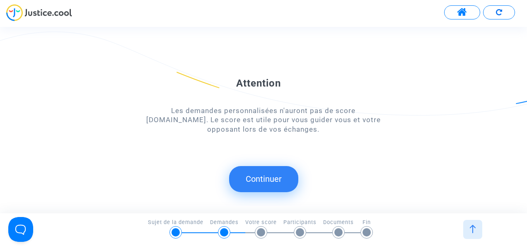
click at [260, 175] on button "Continuer" at bounding box center [263, 179] width 69 height 26
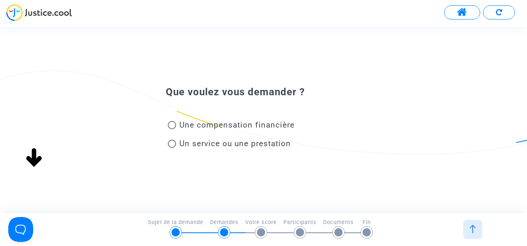
click at [175, 126] on span at bounding box center [172, 125] width 8 height 8
click at [172, 129] on input "Une compensation financière" at bounding box center [171, 129] width 0 height 0
radio input "true"
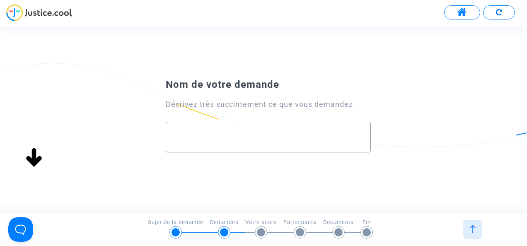
click at [275, 139] on input "text" at bounding box center [268, 138] width 188 height 10
paste input "Entrons maintenant dans le détail de vos"
type input "Entrons maintenant dans le détail de vos"
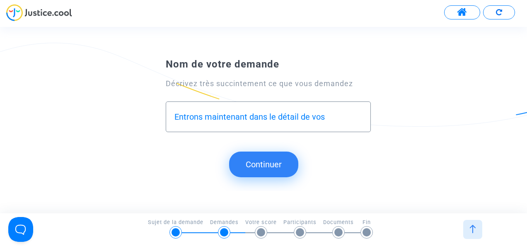
drag, startPoint x: 344, startPoint y: 120, endPoint x: 112, endPoint y: 72, distance: 236.7
click at [112, 72] on div "Nom de votre demande Décrivez très succintement ce que vous demandez Entrons ma…" at bounding box center [263, 99] width 527 height 89
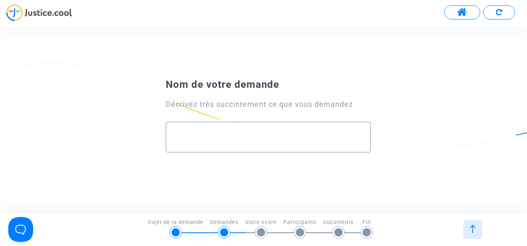
click at [270, 130] on div at bounding box center [268, 133] width 188 height 23
type input "V"
paste input "Je me permets de vous contacter concernant le vol Ryanair que j’ai pris récemme…"
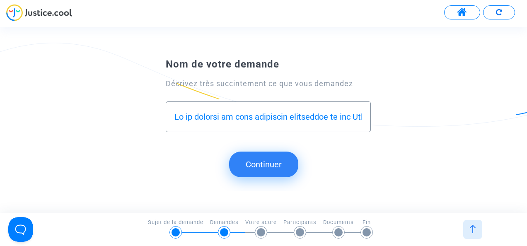
scroll to position [0, 3416]
type input "Je me permets de vous contacter concernant le vol Ryanair que j’ai pris récemme…"
click at [265, 165] on button "Continuer" at bounding box center [263, 165] width 69 height 26
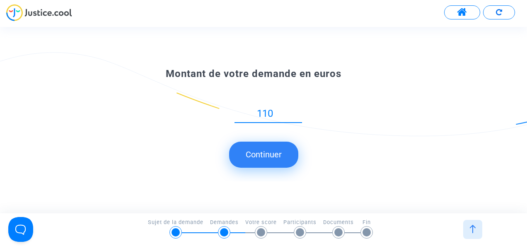
type input "110"
click at [262, 151] on button "Continuer" at bounding box center [263, 155] width 69 height 26
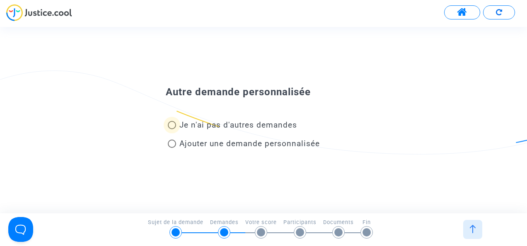
click at [189, 128] on span "Je n'ai pas d'autres demandes" at bounding box center [238, 125] width 118 height 10
click at [172, 129] on input "Je n'ai pas d'autres demandes" at bounding box center [171, 129] width 0 height 0
radio input "true"
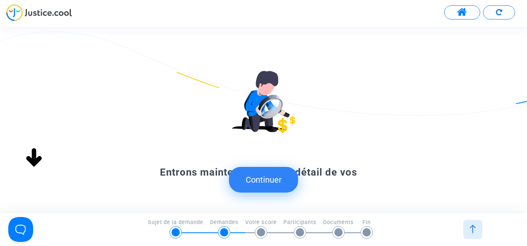
click at [290, 184] on button "Continuer" at bounding box center [263, 180] width 69 height 26
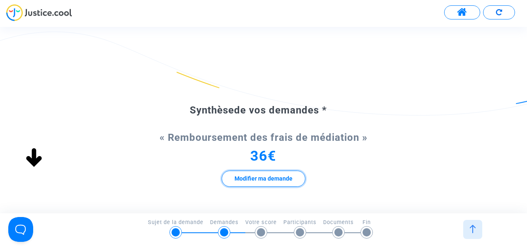
click at [288, 176] on button "Modifier ma demande" at bounding box center [264, 179] width 84 height 16
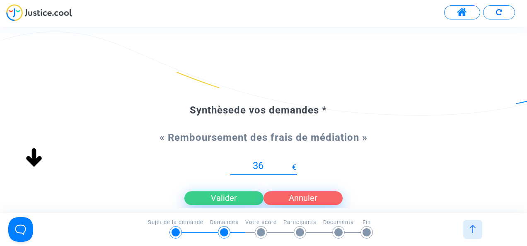
drag, startPoint x: 271, startPoint y: 168, endPoint x: 215, endPoint y: 164, distance: 55.6
click at [215, 164] on div "36 Nouvelle proposition € Valider Annuler" at bounding box center [263, 181] width 237 height 61
type input "110"
click at [235, 196] on button "Valider" at bounding box center [223, 197] width 79 height 13
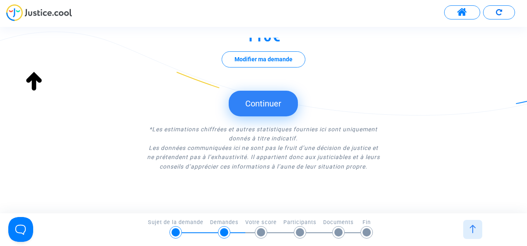
scroll to position [474, 0]
click at [389, 179] on div "Synthèse de vos demandes * « Remboursement des frais de médiation » 110€ Modifi…" at bounding box center [263, 126] width 527 height 177
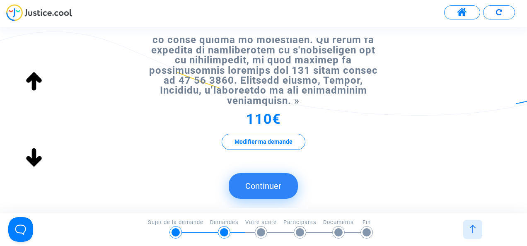
scroll to position [391, 0]
click at [278, 178] on button "Continuer" at bounding box center [263, 186] width 69 height 26
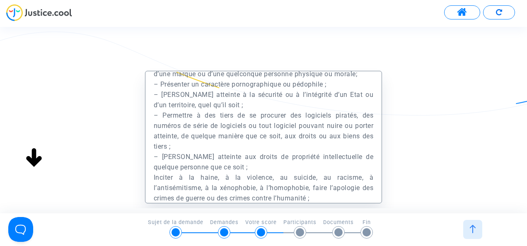
scroll to position [18650, 0]
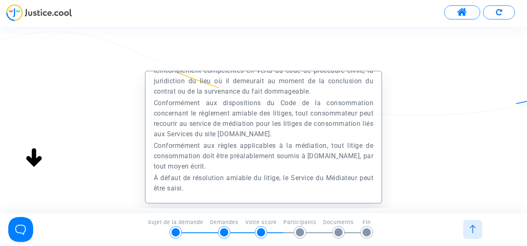
click at [431, 182] on div "Préambule Le présent Site est édité et exploité par la société Europe Médiation…" at bounding box center [263, 178] width 527 height 215
click at [403, 190] on div "Préambule Le présent Site est édité et exploité par la société Europe Médiation…" at bounding box center [263, 178] width 527 height 215
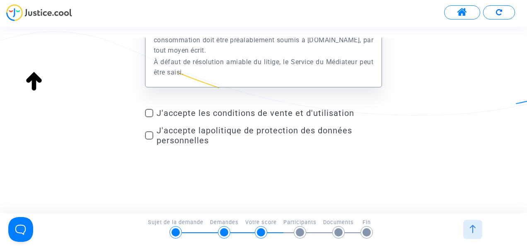
scroll to position [118, 0]
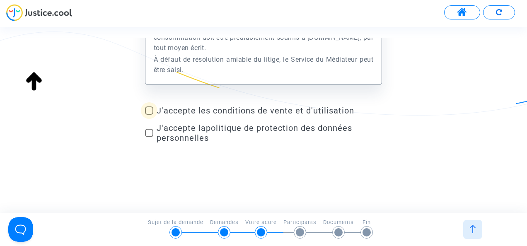
click at [234, 112] on span "J'accepte les conditions de vente et d'utilisation" at bounding box center [269, 111] width 225 height 10
click at [149, 115] on input "J'accepte les conditions de vente et d'utilisation" at bounding box center [149, 115] width 0 height 0
checkbox input "true"
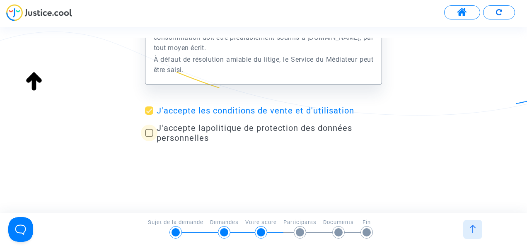
click at [190, 129] on span "J'accepte la politique de protection des données personnelles" at bounding box center [254, 133] width 195 height 20
click at [149, 137] on input "J'accepte la politique de protection des données personnelles" at bounding box center [149, 137] width 0 height 0
checkbox input "true"
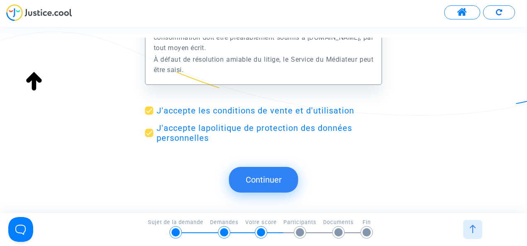
click at [279, 181] on button "Continuer" at bounding box center [263, 180] width 69 height 26
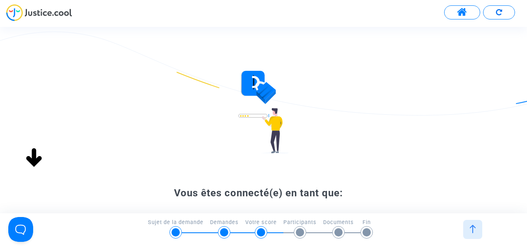
click at [405, 114] on div "Vous êtes connecté(e) en tant que: fb5@hotmail.fr Changer Continuer" at bounding box center [263, 205] width 527 height 269
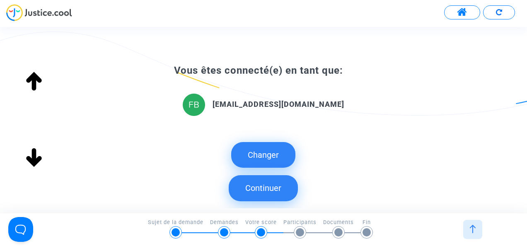
scroll to position [133, 0]
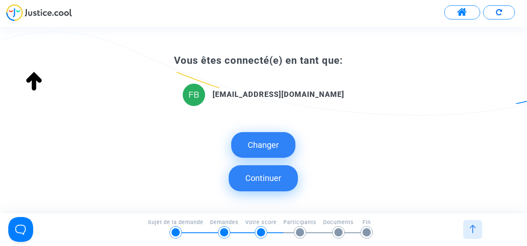
click at [247, 177] on button "Continuer" at bounding box center [263, 178] width 69 height 26
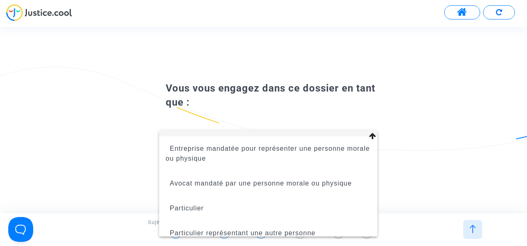
scroll to position [38, 0]
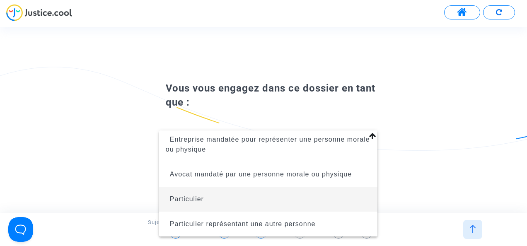
click at [200, 190] on span "Particulier" at bounding box center [268, 199] width 205 height 25
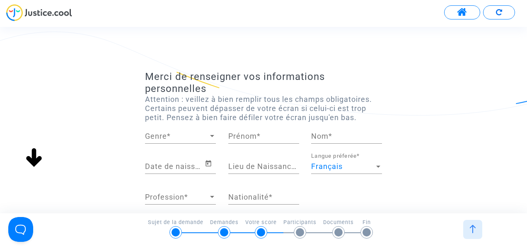
scroll to position [0, 0]
click at [209, 136] on div at bounding box center [211, 136] width 7 height 8
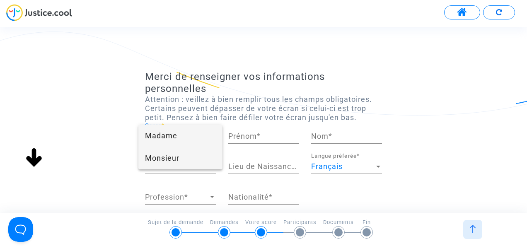
click at [175, 157] on span "Monsieur" at bounding box center [180, 158] width 71 height 22
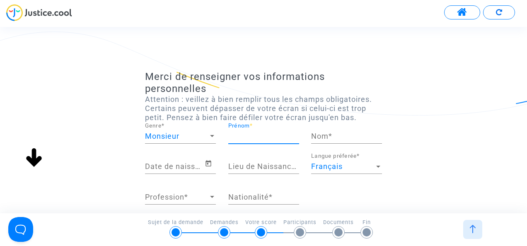
click at [251, 134] on input "Prénom *" at bounding box center [263, 136] width 71 height 8
type input "sabrina"
type input "farah"
drag, startPoint x: 261, startPoint y: 135, endPoint x: 195, endPoint y: 137, distance: 66.3
click at [195, 137] on div "Monsieur Genre * sabrina Prénom * farah Nom *" at bounding box center [263, 138] width 249 height 31
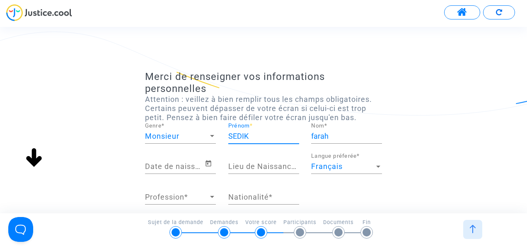
type input "SEDIK"
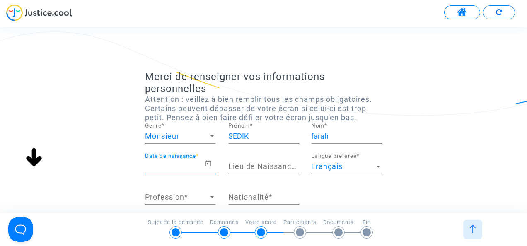
click at [169, 166] on input "Date de naissance *" at bounding box center [175, 166] width 60 height 8
click at [208, 164] on icon "Open calendar" at bounding box center [208, 164] width 7 height 10
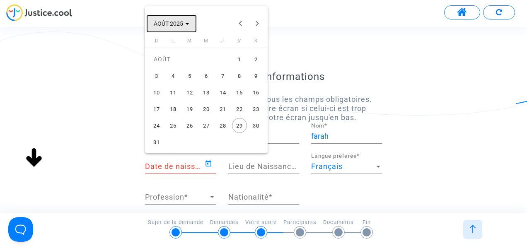
click at [182, 21] on span "AOÛT 2025" at bounding box center [168, 24] width 29 height 7
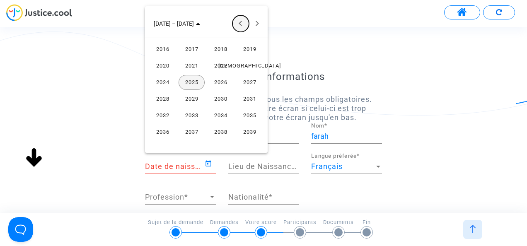
click at [241, 20] on button "Previous 24 years" at bounding box center [240, 23] width 17 height 17
click at [241, 21] on button "Previous 24 years" at bounding box center [240, 23] width 17 height 17
click at [198, 81] on div "1977" at bounding box center [191, 82] width 26 height 15
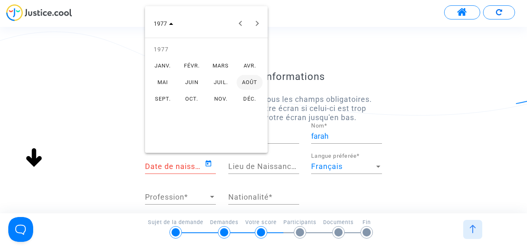
click at [165, 66] on div "JANV." at bounding box center [162, 65] width 26 height 15
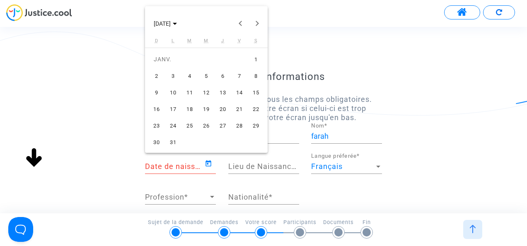
click at [260, 125] on div "29" at bounding box center [255, 125] width 15 height 15
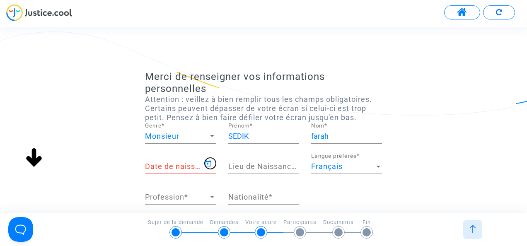
type input "29/01/1977"
click at [262, 168] on input "Lieu de Naissance *" at bounding box center [263, 166] width 71 height 8
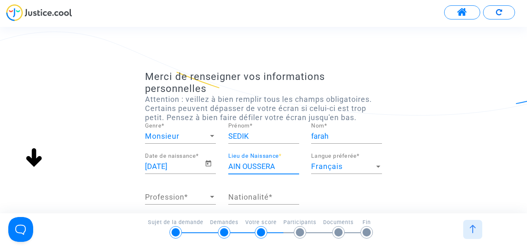
type input "AIN OUSSERA"
click at [334, 194] on div "29/01/1977 Date de naissance * AIN OUSSERA Lieu de Naissance * Français Langue …" at bounding box center [263, 183] width 249 height 61
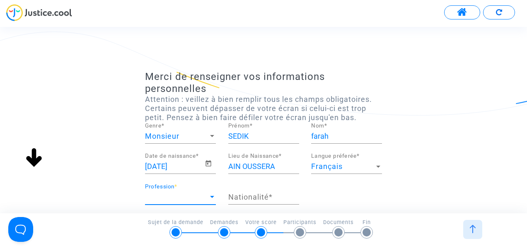
click at [209, 194] on div at bounding box center [211, 197] width 7 height 8
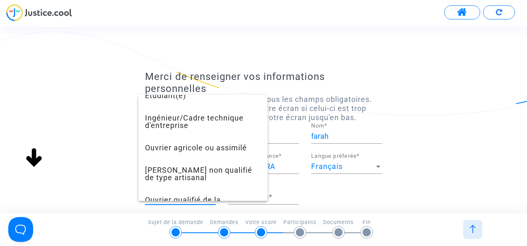
scroll to position [315, 0]
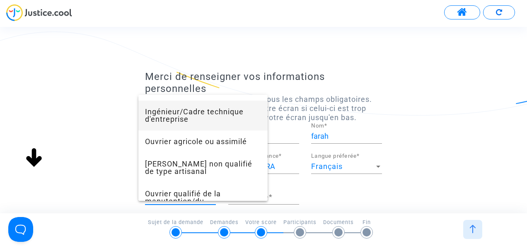
click at [219, 117] on span "Ingénieur/Cadre technique d'entreprise" at bounding box center [203, 116] width 116 height 30
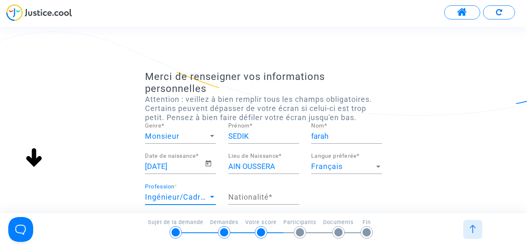
scroll to position [291, 0]
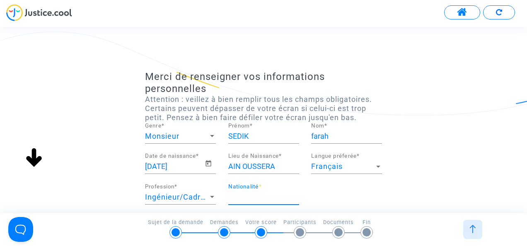
click at [291, 199] on input "Nationalité *" at bounding box center [263, 197] width 71 height 8
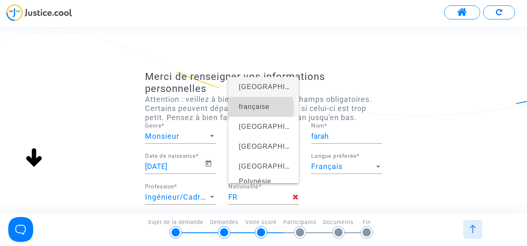
click at [255, 108] on span "française" at bounding box center [254, 106] width 31 height 7
type input "française"
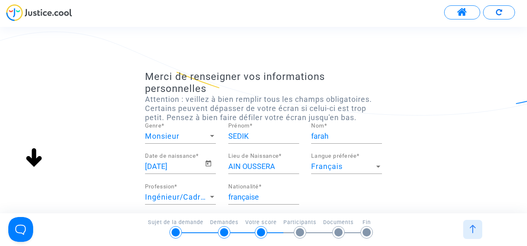
click at [465, 183] on div "Merci de renseigner vos informations personnelles Attention : veillez à bien re…" at bounding box center [263, 246] width 527 height 351
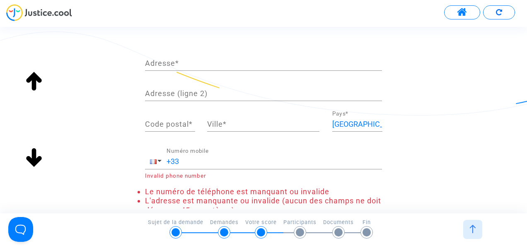
scroll to position [182, 0]
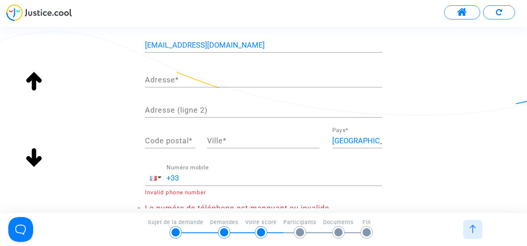
click at [285, 80] on input "Adresse *" at bounding box center [263, 80] width 237 height 8
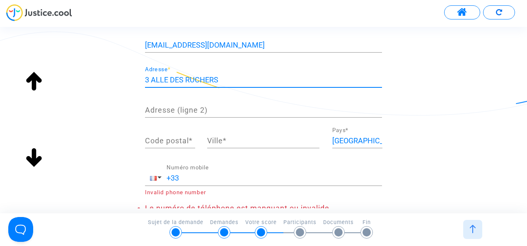
type input "3 ALLE DES RUCHERS"
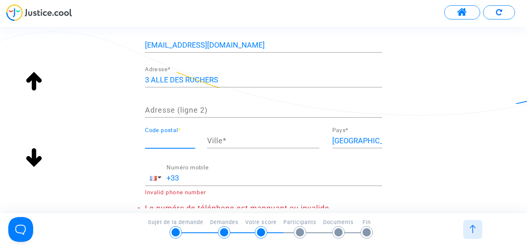
click at [173, 142] on input "Code postal *" at bounding box center [170, 141] width 50 height 8
type input "91430"
click at [229, 141] on input "Ville *" at bounding box center [263, 141] width 112 height 8
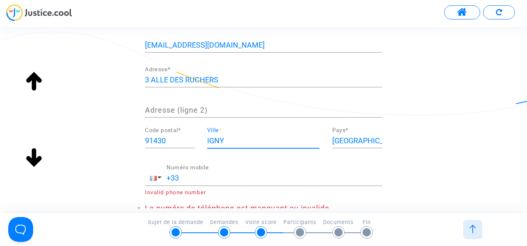
type input "IGNY"
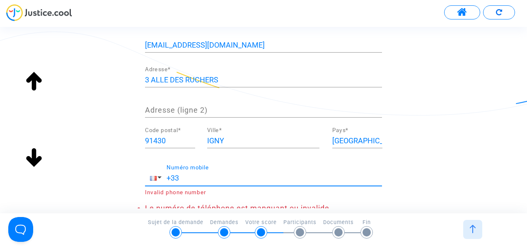
click at [234, 175] on input "+33" at bounding box center [273, 178] width 215 height 8
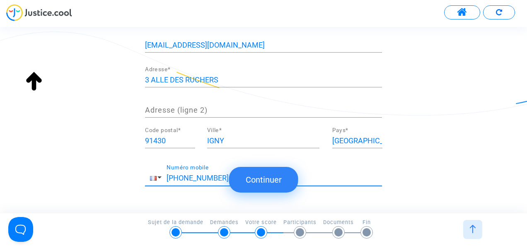
type input "+33 652730905"
click at [264, 179] on button "Continuer" at bounding box center [263, 180] width 69 height 26
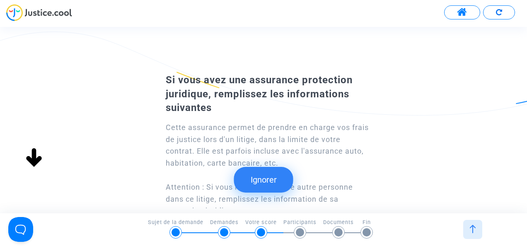
click at [390, 96] on div "Si vous avez une assurance protection juridique, remplissez les informations su…" at bounding box center [263, 231] width 527 height 321
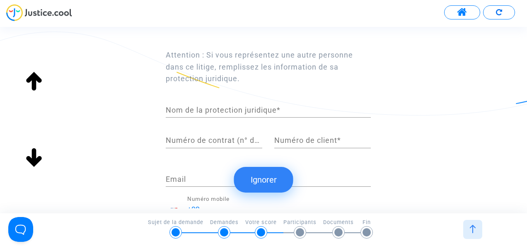
scroll to position [133, 0]
click at [265, 114] on div "Nom de la protection juridique *" at bounding box center [268, 106] width 205 height 21
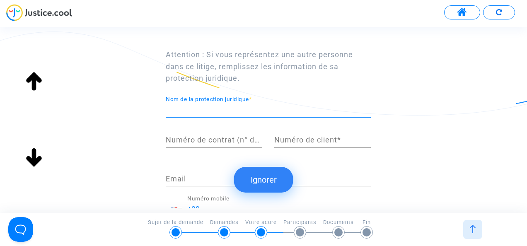
click at [248, 106] on input "Nom de la protection juridique *" at bounding box center [268, 110] width 205 height 8
click at [134, 116] on div "Si vous avez une assurance protection juridique, remplissez les informations su…" at bounding box center [263, 98] width 527 height 321
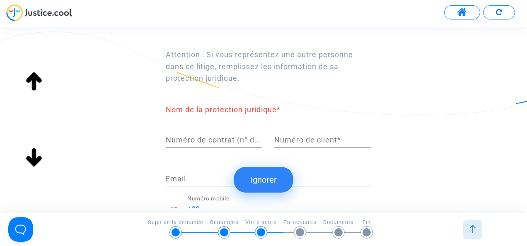
click at [458, 108] on div "Si vous avez une assurance protection juridique, remplissez les informations su…" at bounding box center [263, 98] width 527 height 321
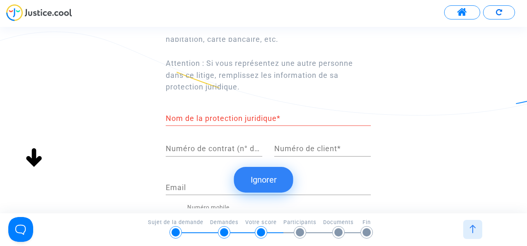
scroll to position [224, 0]
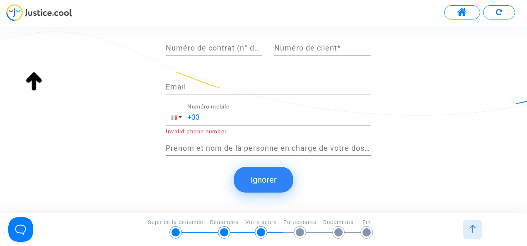
click at [425, 131] on div "Si vous avez une assurance protection juridique, remplissez les informations su…" at bounding box center [263, 6] width 527 height 321
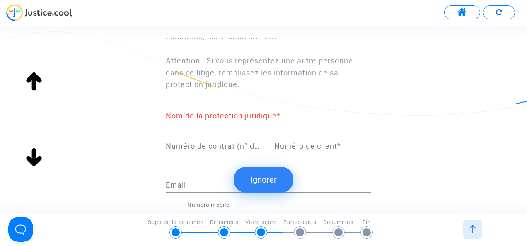
scroll to position [125, 0]
click at [287, 122] on div "Nom de la protection juridique *" at bounding box center [268, 114] width 205 height 21
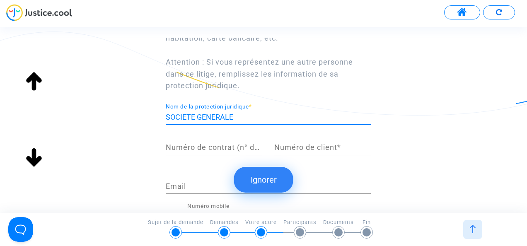
scroll to position [0, 0]
drag, startPoint x: 259, startPoint y: 118, endPoint x: 142, endPoint y: 117, distance: 117.6
click at [142, 117] on div "Si vous avez une assurance protection juridique, remplissez les informations su…" at bounding box center [263, 106] width 527 height 321
type input "SOCIETE GENERALE"
click at [490, 162] on div "Si vous avez une assurance protection juridique, remplissez les informations su…" at bounding box center [263, 106] width 527 height 321
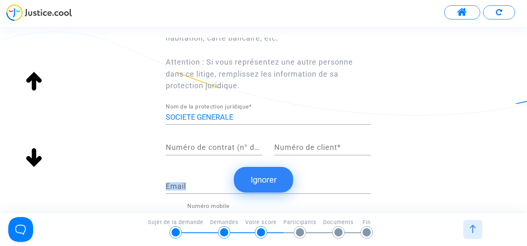
drag, startPoint x: 490, startPoint y: 162, endPoint x: 493, endPoint y: 186, distance: 24.2
click at [493, 186] on div "Si vous avez une assurance protection juridique, remplissez les informations su…" at bounding box center [263, 106] width 527 height 321
drag, startPoint x: 493, startPoint y: 186, endPoint x: 398, endPoint y: 96, distance: 131.0
click at [398, 96] on div "Si vous avez une assurance protection juridique, remplissez les informations su…" at bounding box center [263, 106] width 527 height 321
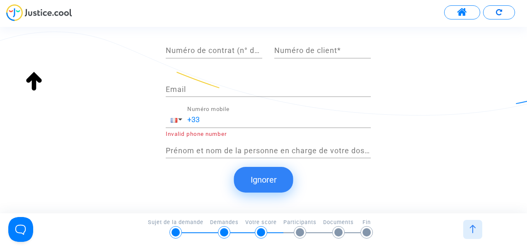
scroll to position [224, 0]
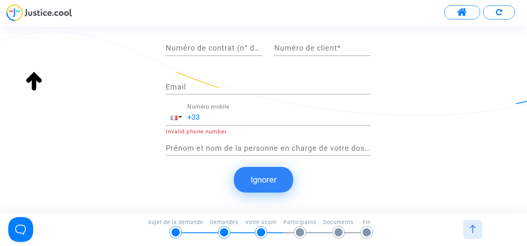
click at [264, 183] on button "Ignorer" at bounding box center [263, 180] width 59 height 26
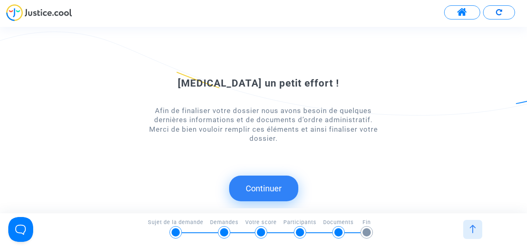
click at [401, 148] on div "Encore un petit effort ! Afin de finaliser votre dossier nous avons besoin de q…" at bounding box center [263, 106] width 527 height 124
click at [283, 185] on button "Continuer" at bounding box center [263, 189] width 69 height 26
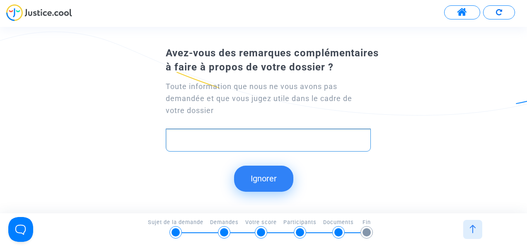
click at [260, 147] on div "Rich Text Editor, main" at bounding box center [268, 140] width 205 height 23
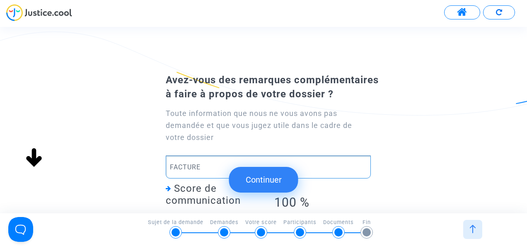
click at [478, 98] on div "Avez-vous des remarques complémentaires à faire à propos de votre dossier ? Tou…" at bounding box center [263, 162] width 527 height 183
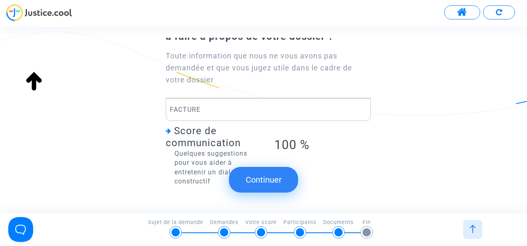
scroll to position [87, 0]
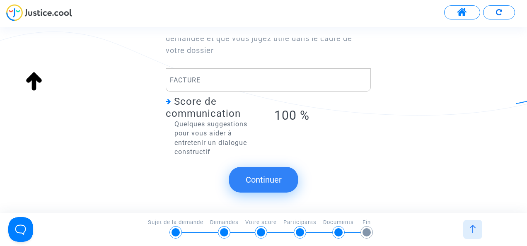
click at [260, 183] on button "Continuer" at bounding box center [263, 180] width 69 height 26
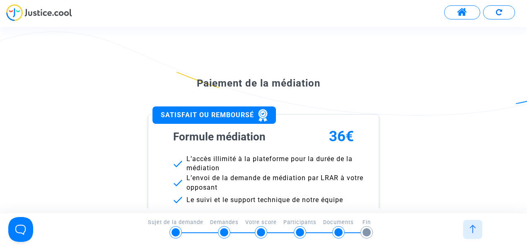
scroll to position [0, 0]
click at [502, 150] on div "Paiement de la médiation SATISFAIT OU REMBOURSÉ Formule médiation 36€ L’accès i…" at bounding box center [263, 196] width 513 height 305
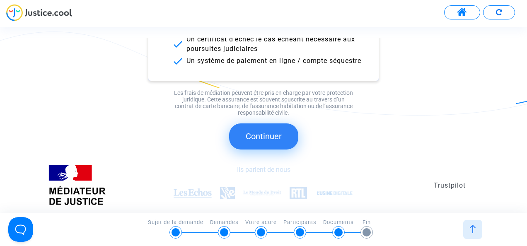
scroll to position [198, 0]
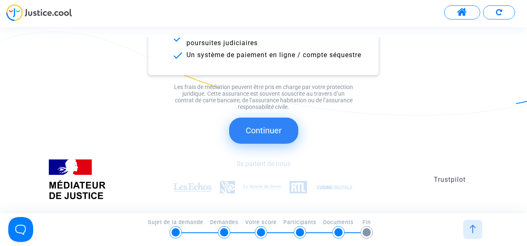
click at [278, 133] on button "Continuer" at bounding box center [263, 131] width 69 height 26
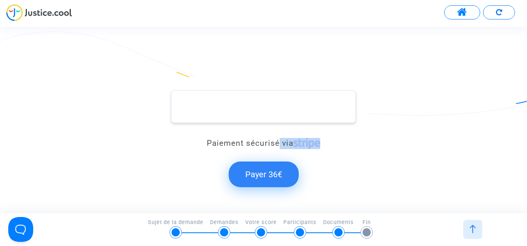
drag, startPoint x: 278, startPoint y: 133, endPoint x: 383, endPoint y: 141, distance: 105.9
click at [383, 141] on div "Paiement sécurisé via Payer 36€" at bounding box center [263, 139] width 513 height 124
